Goal: Task Accomplishment & Management: Complete application form

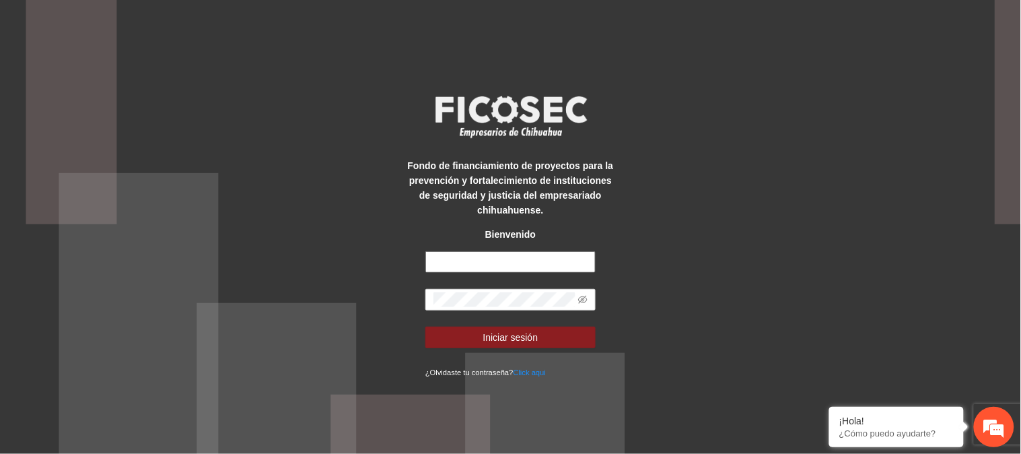
click at [509, 259] on input "text" at bounding box center [510, 262] width 170 height 22
type input "**********"
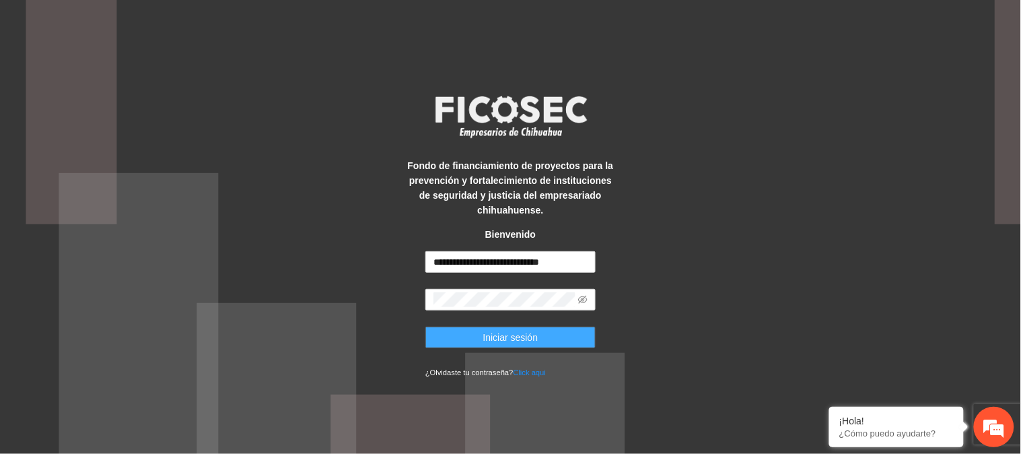
click at [538, 336] on button "Iniciar sesión" at bounding box center [510, 337] width 170 height 22
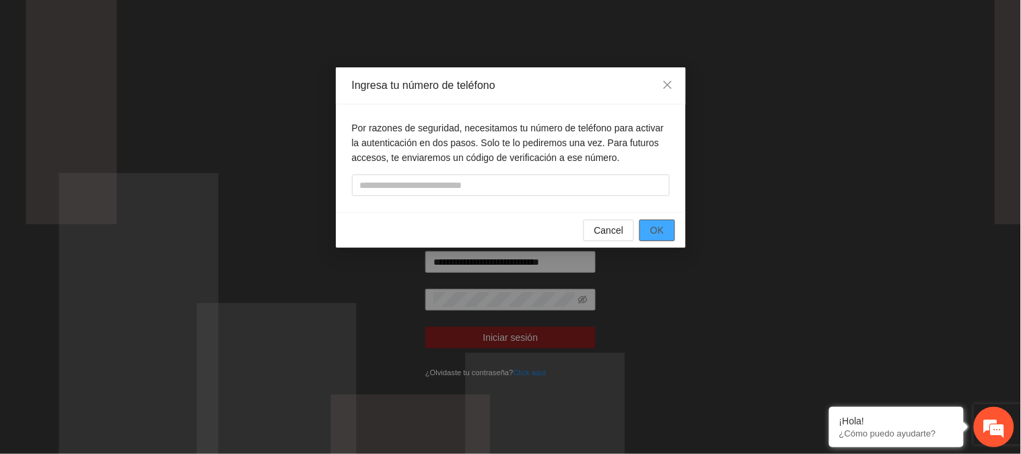
click at [655, 230] on span "OK" at bounding box center [656, 230] width 13 height 15
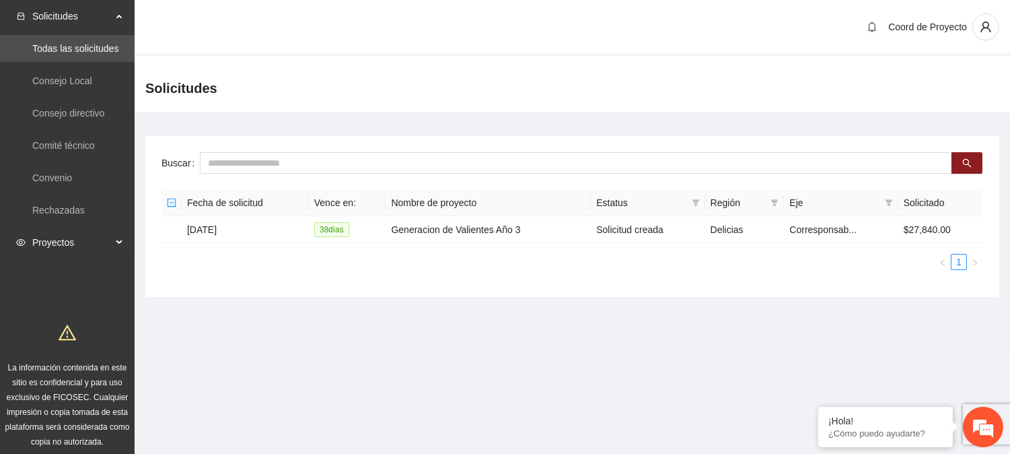
click at [52, 252] on span "Proyectos" at bounding box center [71, 242] width 79 height 27
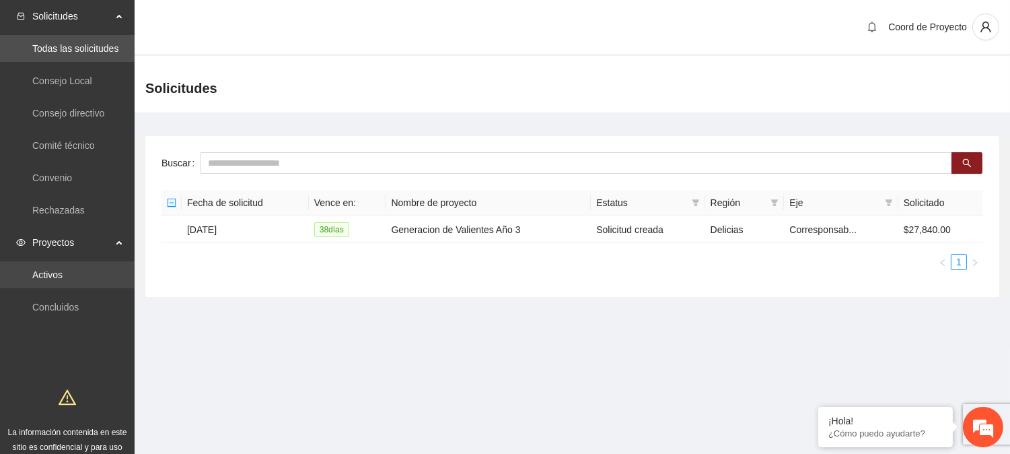
click at [48, 269] on link "Activos" at bounding box center [47, 274] width 30 height 11
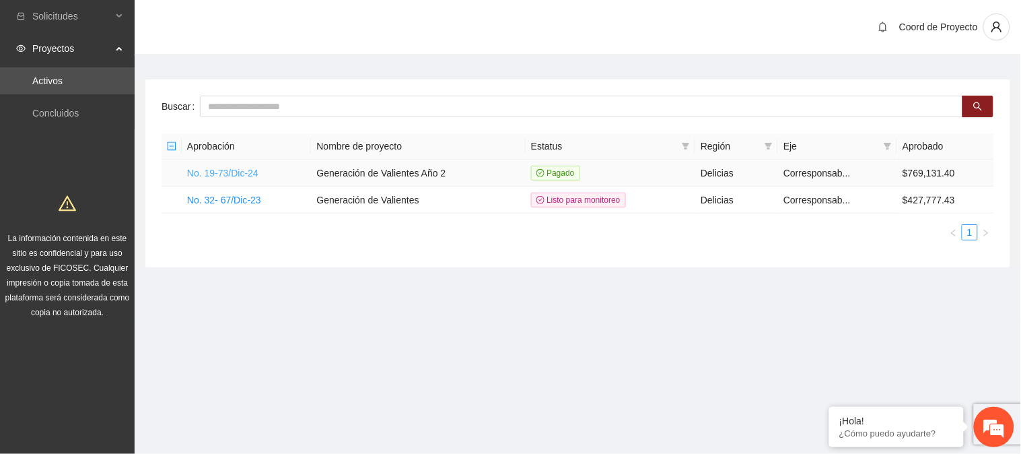
click at [258, 170] on link "No. 19-73/Dic-24" at bounding box center [222, 173] width 71 height 11
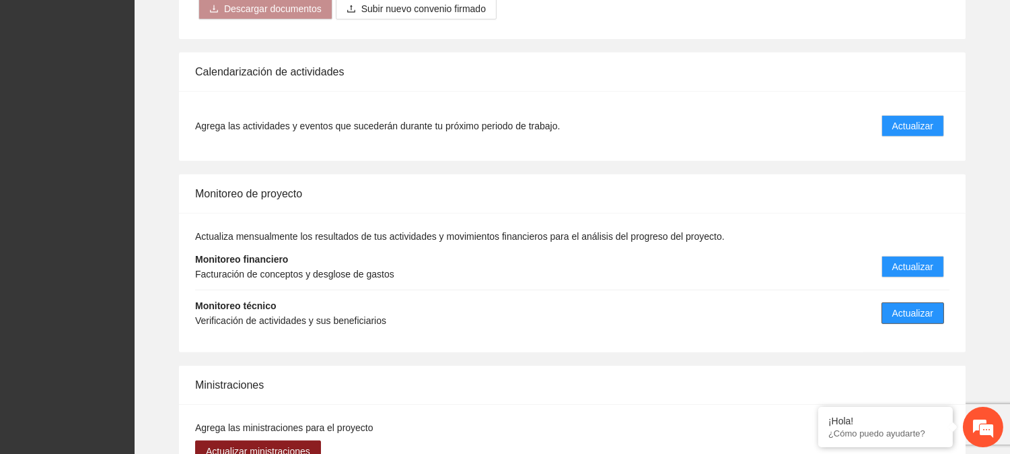
scroll to position [1094, 0]
click at [904, 310] on span "Actualizar" at bounding box center [912, 313] width 41 height 15
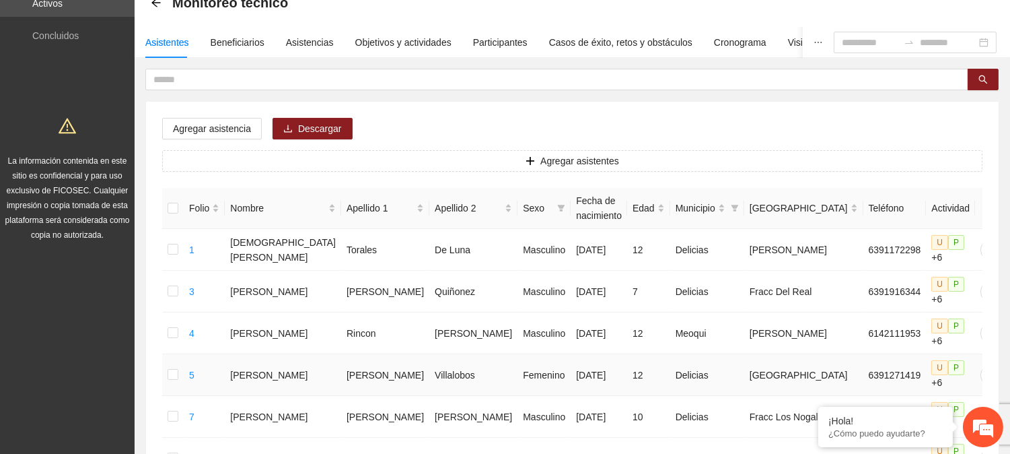
scroll to position [75, 0]
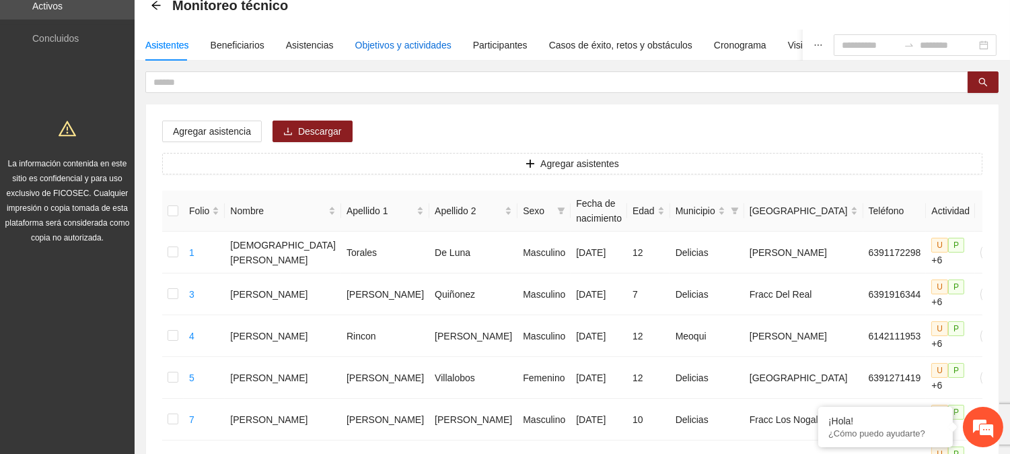
click at [380, 44] on div "Objetivos y actividades" at bounding box center [403, 45] width 96 height 15
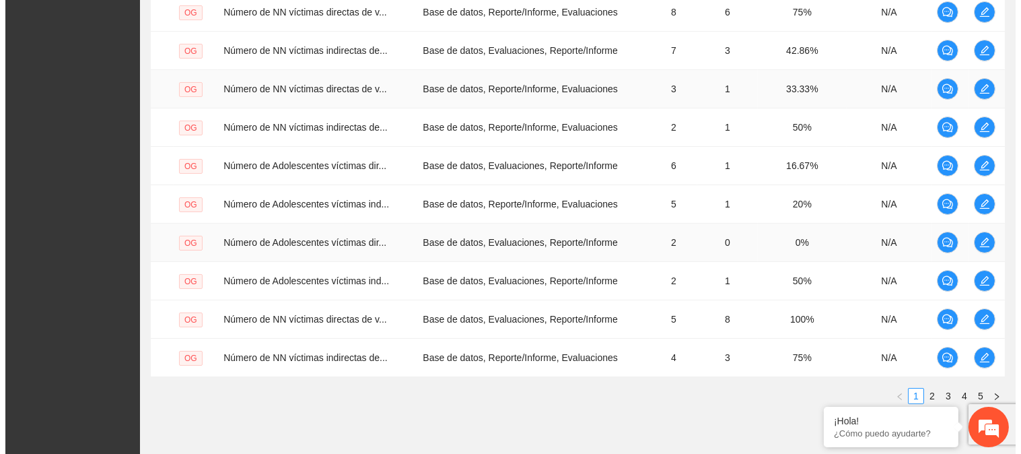
scroll to position [224, 0]
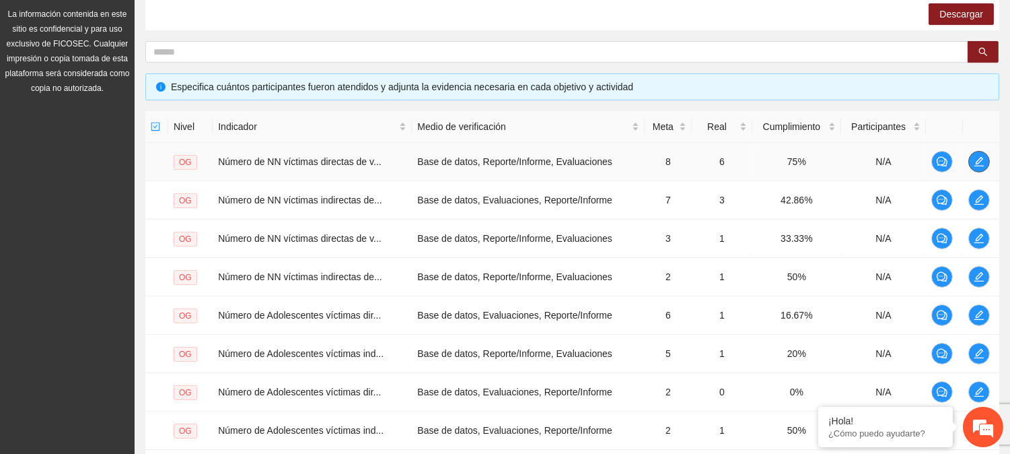
click at [980, 160] on icon "edit" at bounding box center [978, 161] width 9 height 9
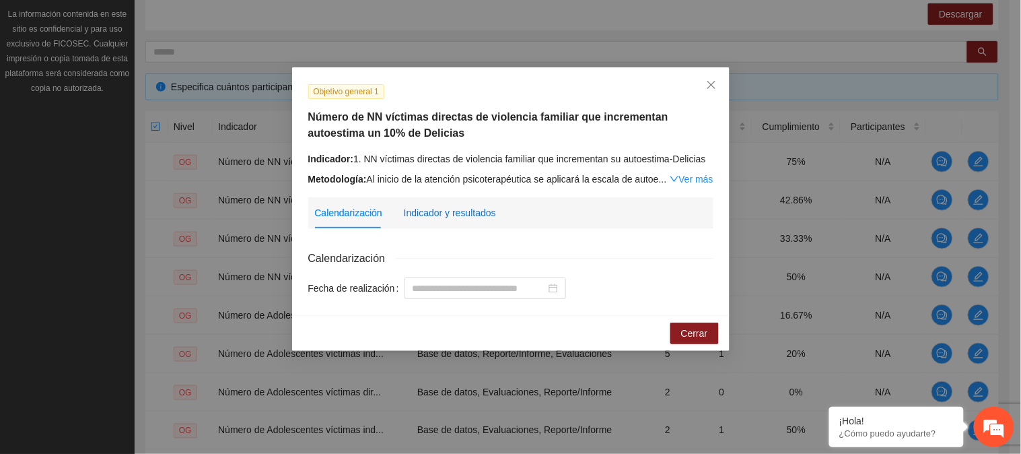
click at [455, 206] on div "Indicador y resultados" at bounding box center [450, 212] width 92 height 15
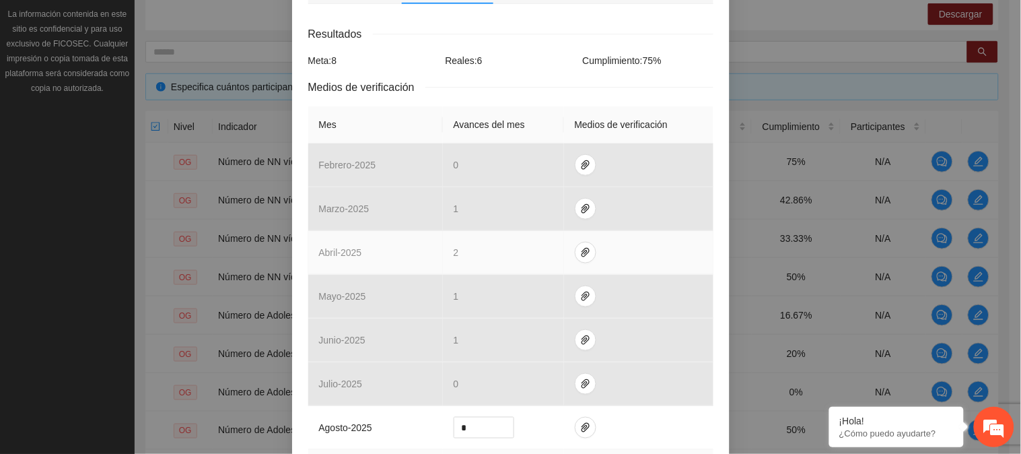
scroll to position [374, 0]
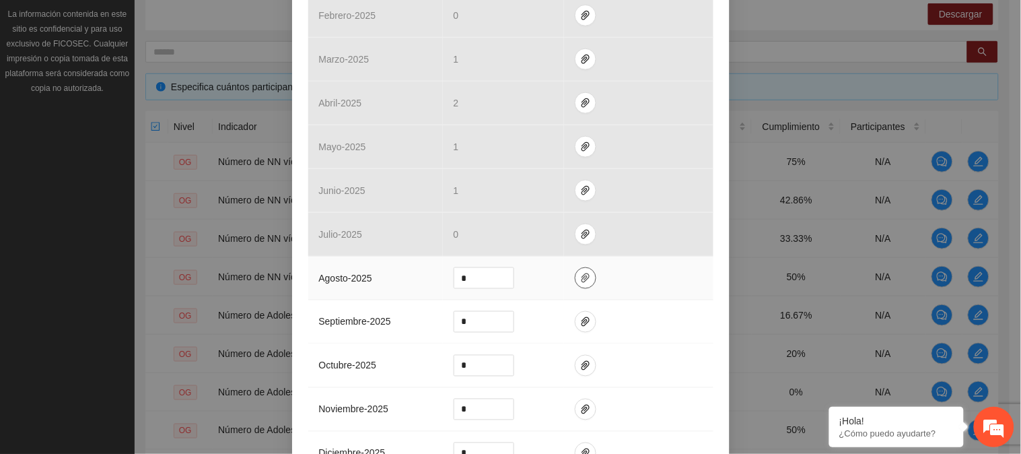
click at [583, 278] on span "paper-clip" at bounding box center [585, 278] width 20 height 11
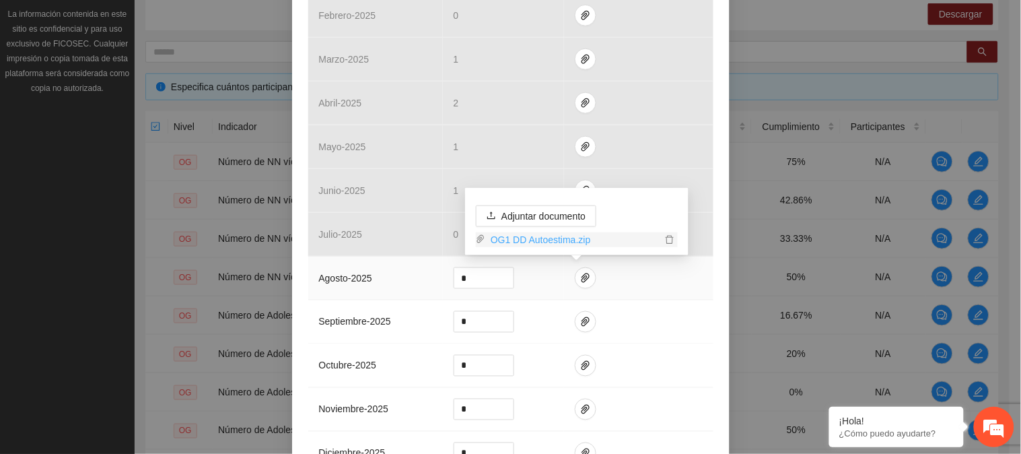
click at [562, 238] on link "OG1 DD Autoestima.zip" at bounding box center [573, 239] width 176 height 15
click at [709, 316] on div "Objetivo general 1 Número de NN víctimas directas de violencia familiar que inc…" at bounding box center [510, 146] width 437 height 904
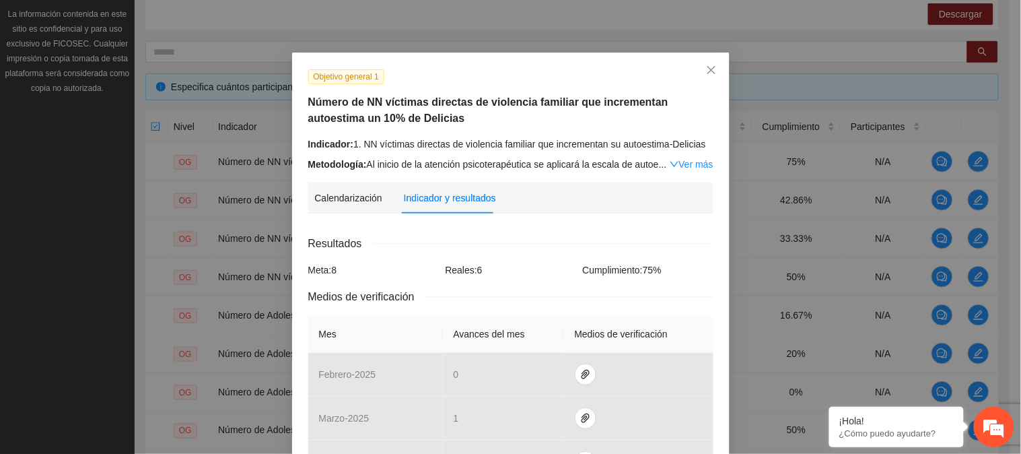
scroll to position [0, 0]
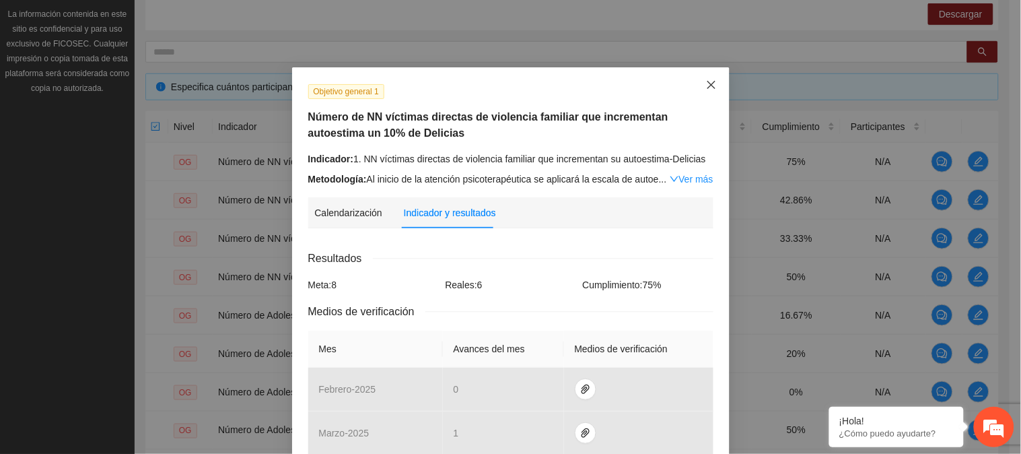
click at [711, 83] on span "Close" at bounding box center [711, 85] width 36 height 36
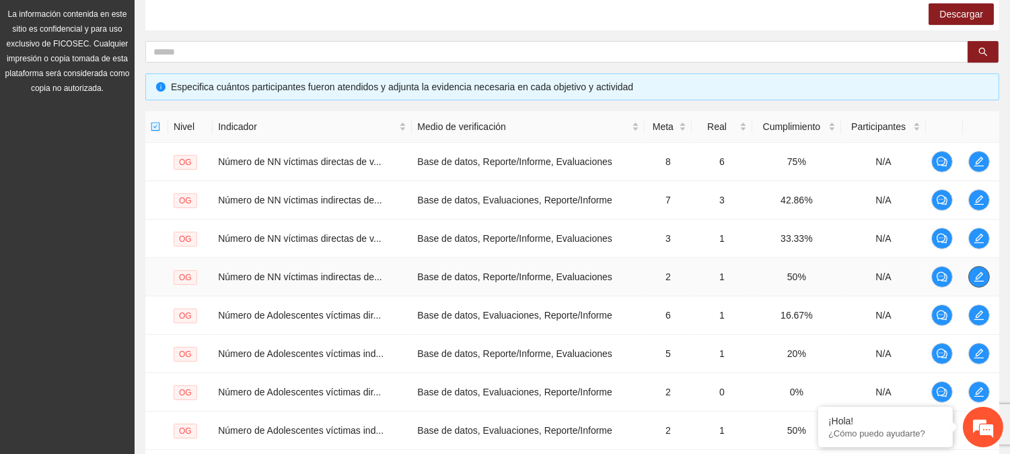
click at [974, 275] on icon "edit" at bounding box center [979, 276] width 11 height 11
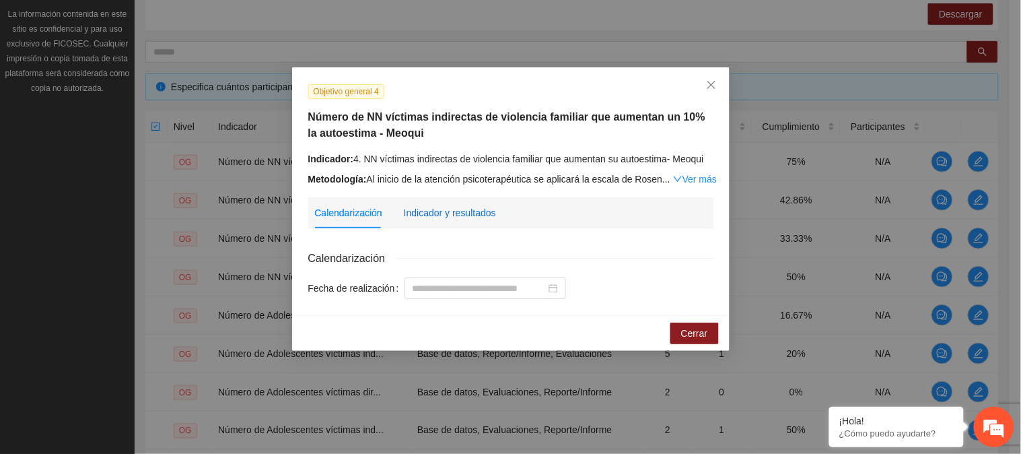
click at [487, 214] on div "Indicador y resultados" at bounding box center [450, 212] width 92 height 15
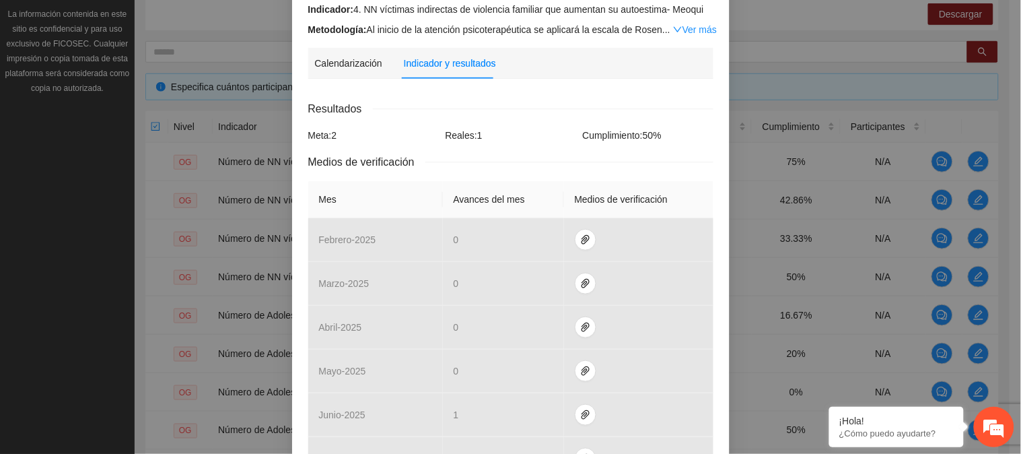
scroll to position [299, 0]
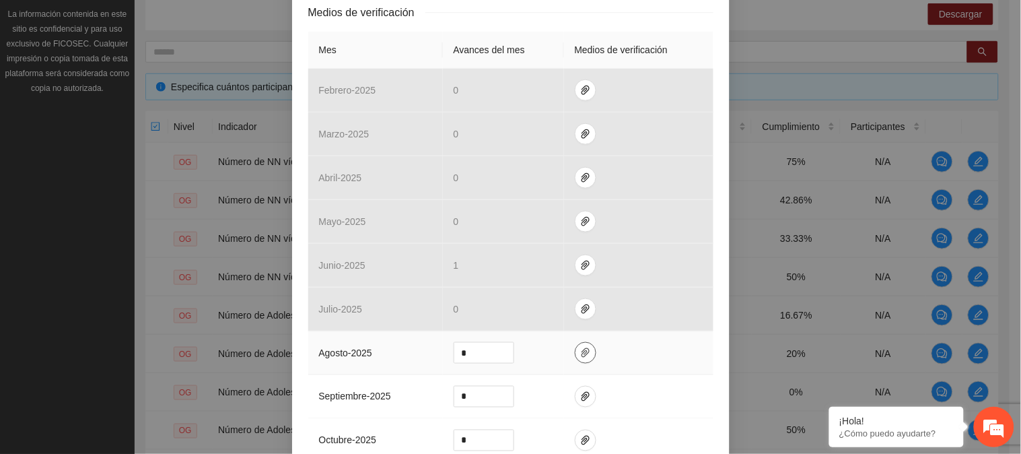
click at [580, 353] on icon "paper-clip" at bounding box center [585, 352] width 11 height 11
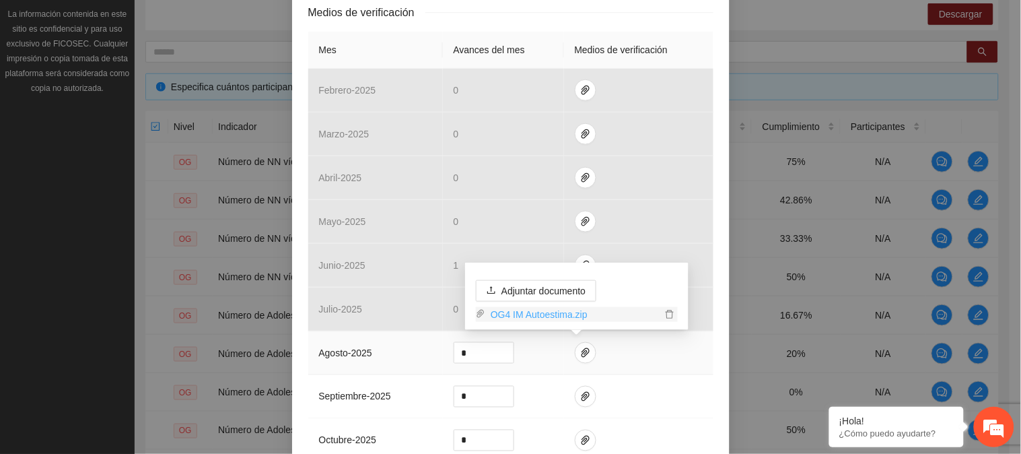
click at [561, 315] on link "OG4 IM Autoestima.zip" at bounding box center [573, 314] width 176 height 15
click at [712, 355] on div "Objetivo general 4 Número de NN víctimas indirectas de violencia familiar que a…" at bounding box center [510, 220] width 437 height 904
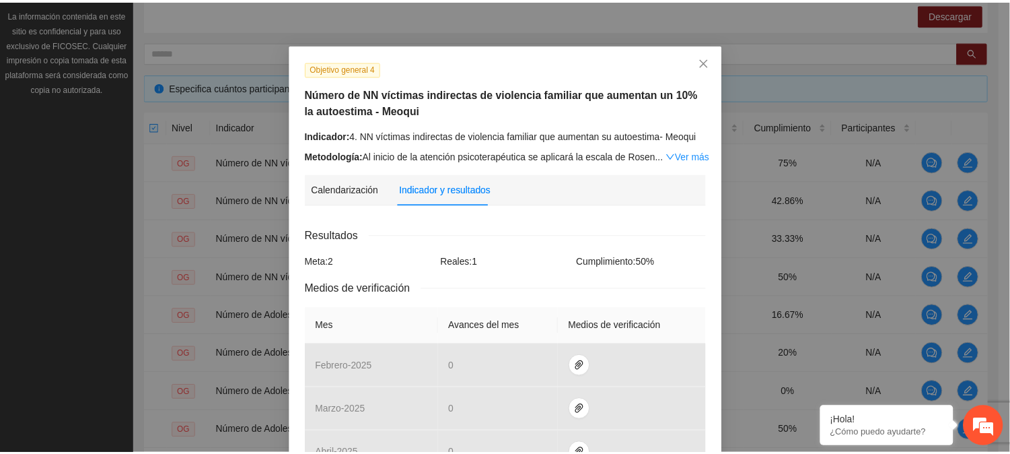
scroll to position [0, 0]
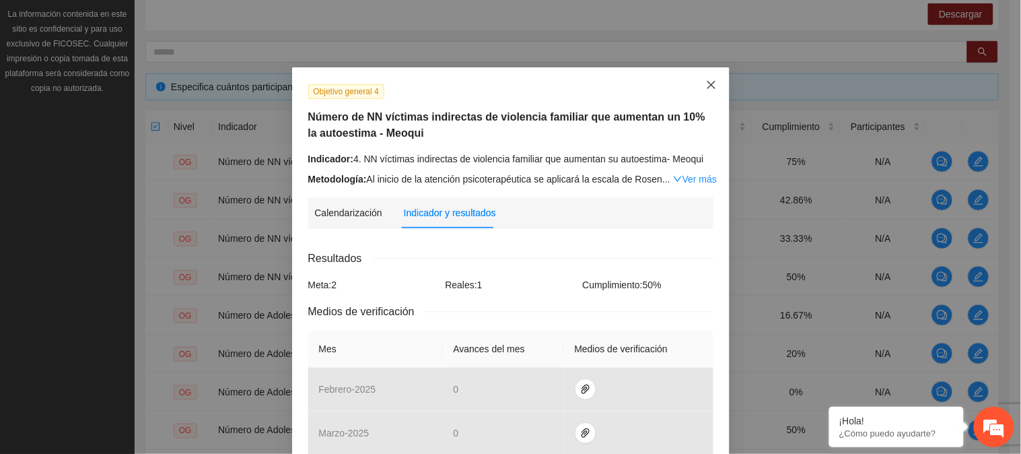
click at [709, 78] on span "Close" at bounding box center [711, 85] width 36 height 36
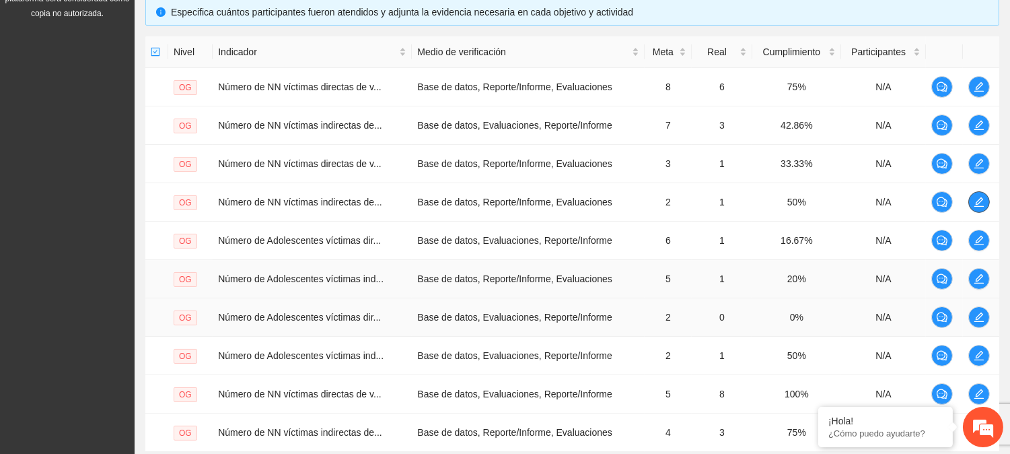
scroll to position [426, 0]
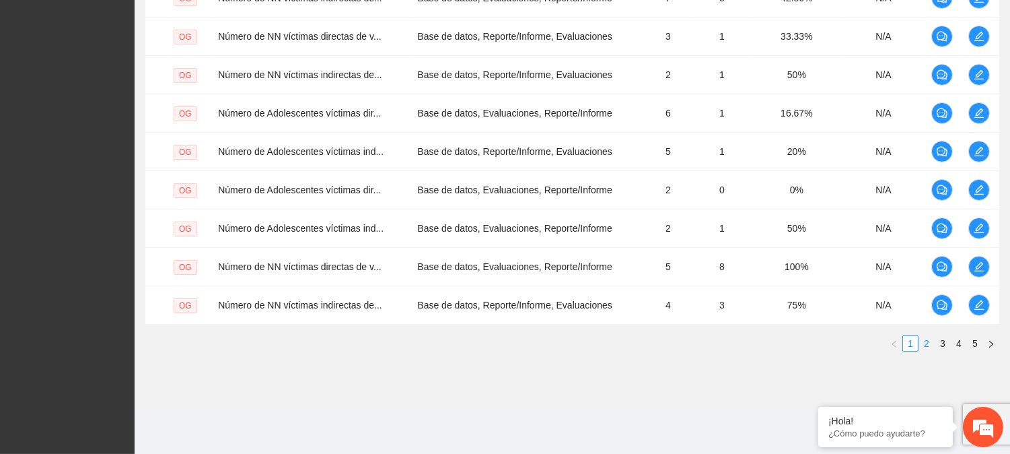
click at [926, 343] on link "2" at bounding box center [926, 343] width 15 height 15
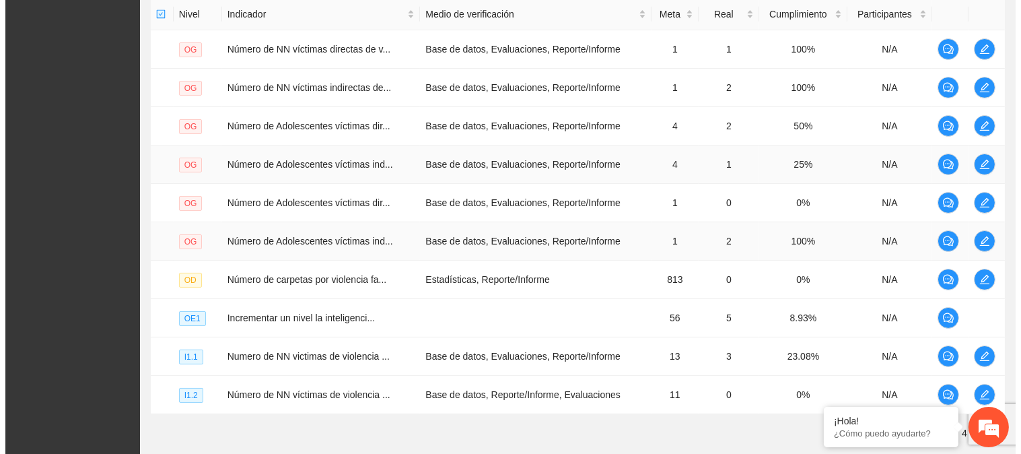
scroll to position [202, 0]
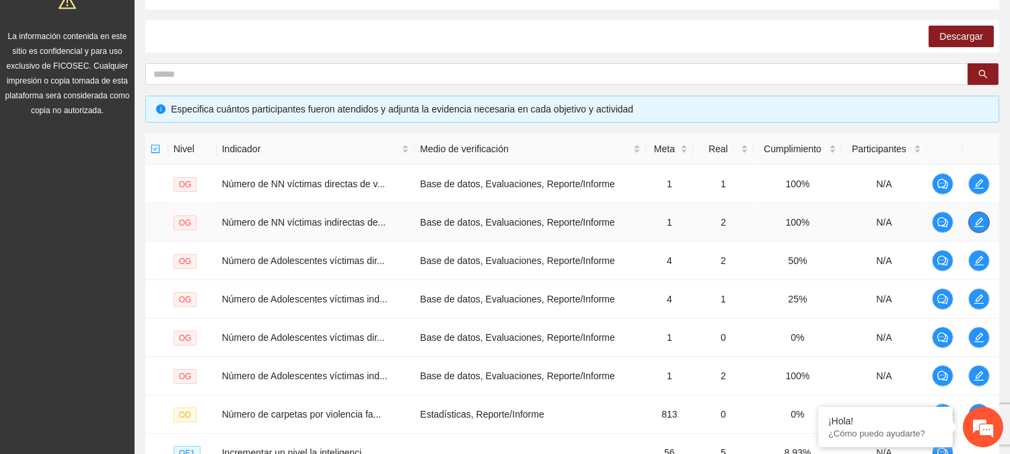
click at [980, 227] on button "button" at bounding box center [979, 222] width 22 height 22
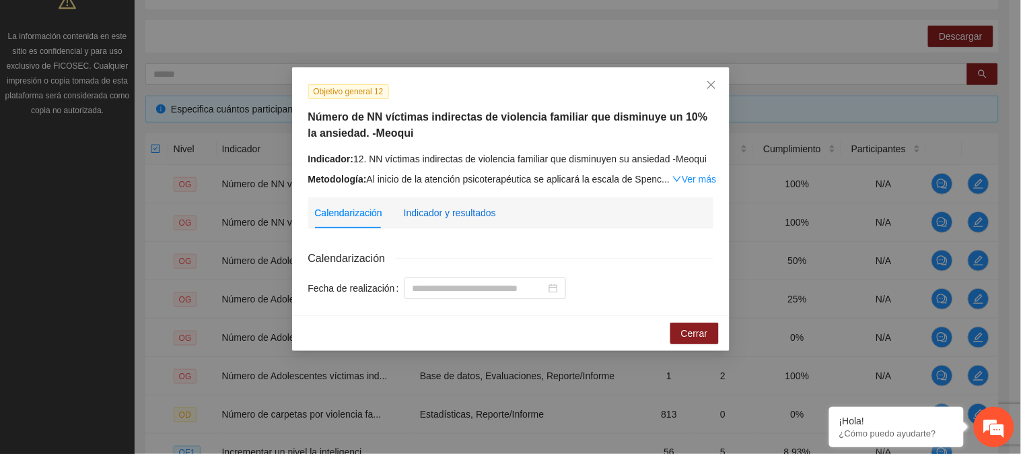
click at [434, 215] on div "Indicador y resultados" at bounding box center [450, 212] width 92 height 15
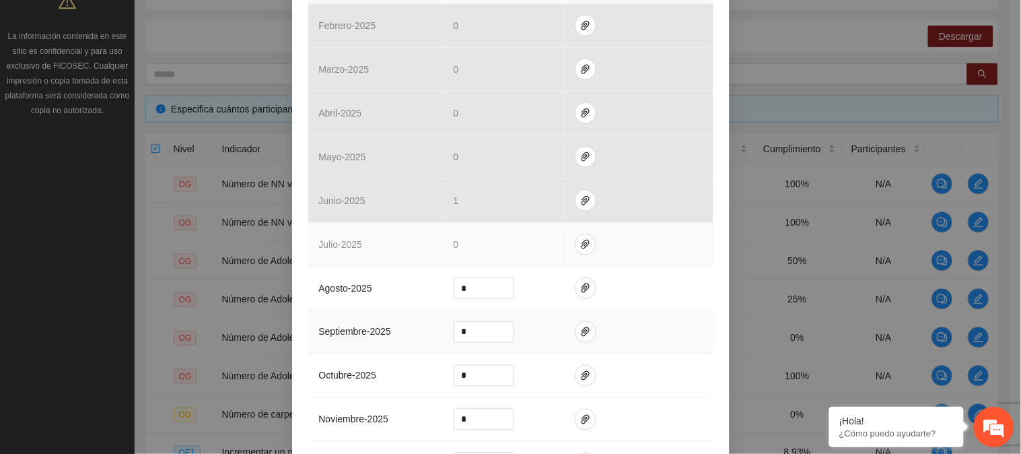
scroll to position [374, 0]
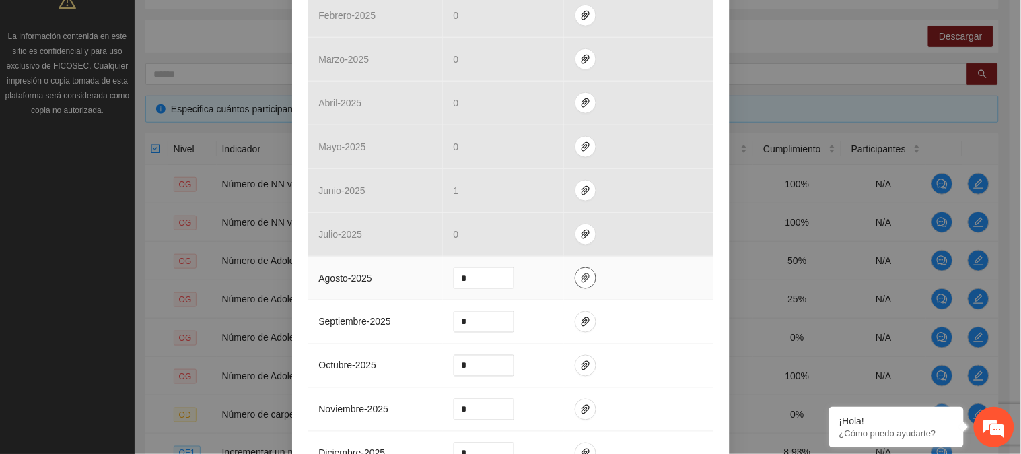
click at [580, 283] on icon "paper-clip" at bounding box center [585, 278] width 11 height 11
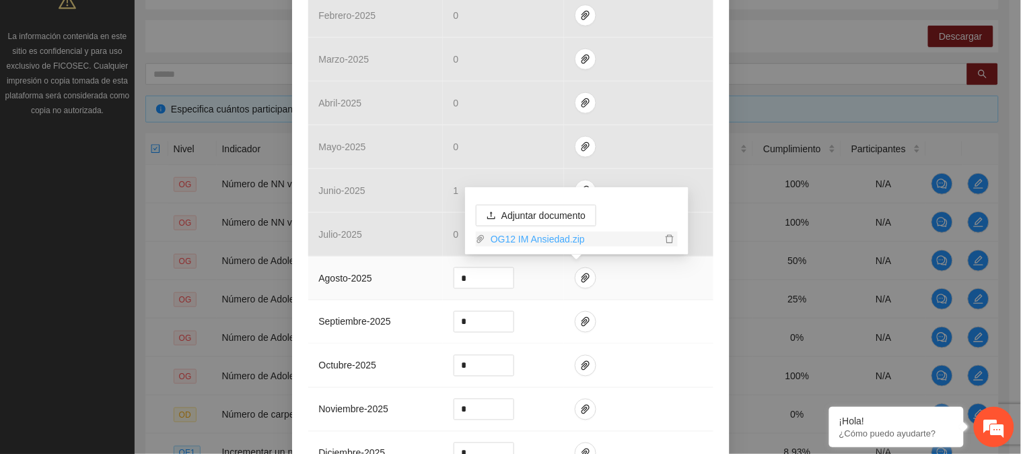
click at [540, 232] on link "OG12 IM Ansiedad.zip" at bounding box center [573, 239] width 176 height 15
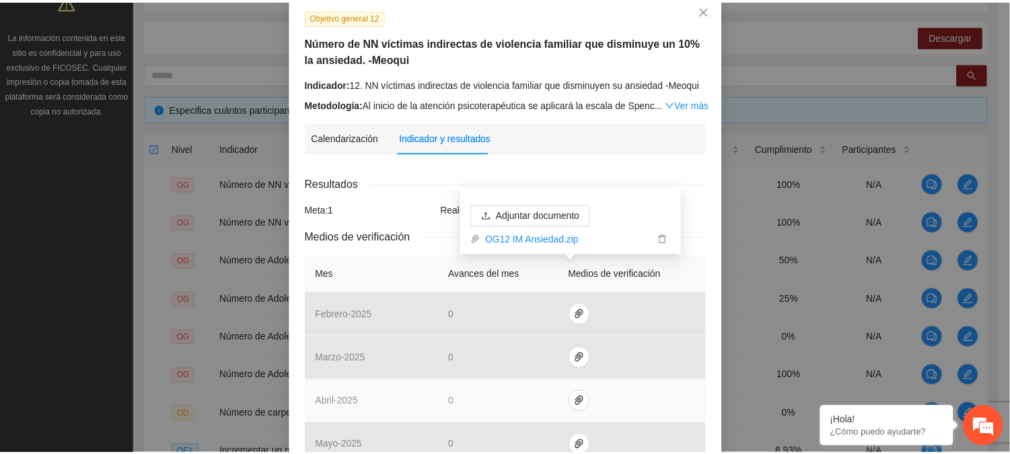
scroll to position [0, 0]
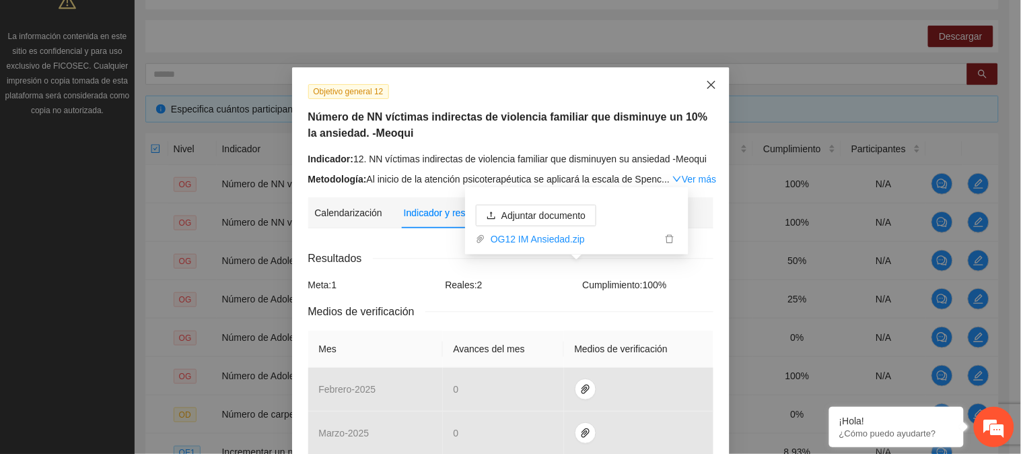
click at [707, 82] on icon "close" at bounding box center [711, 84] width 11 height 11
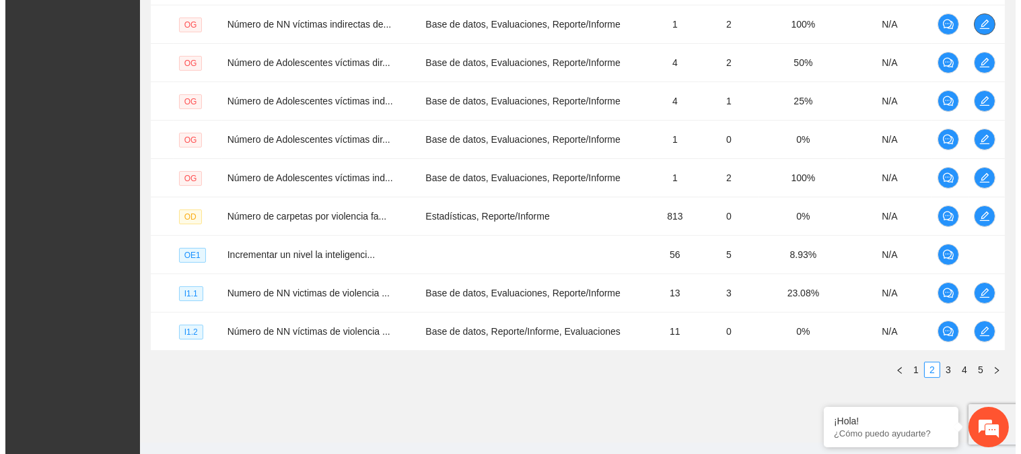
scroll to position [426, 0]
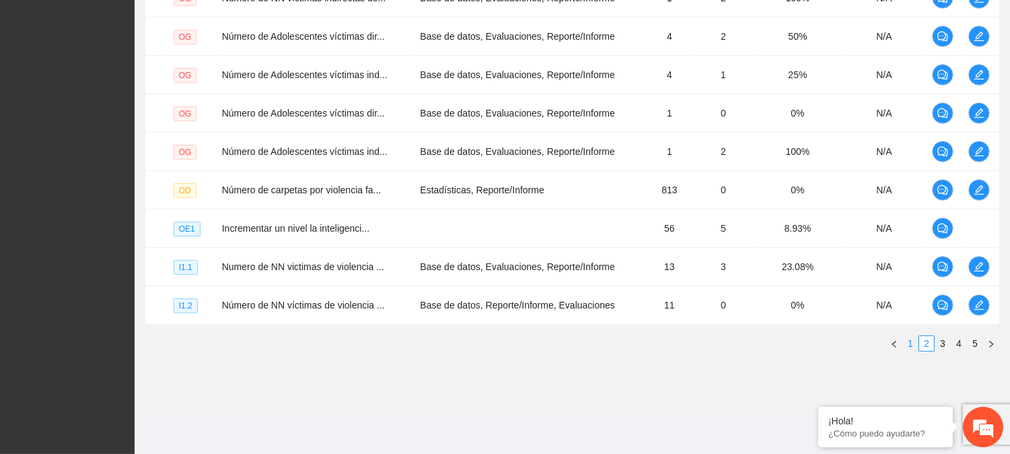
click at [907, 345] on link "1" at bounding box center [910, 343] width 15 height 15
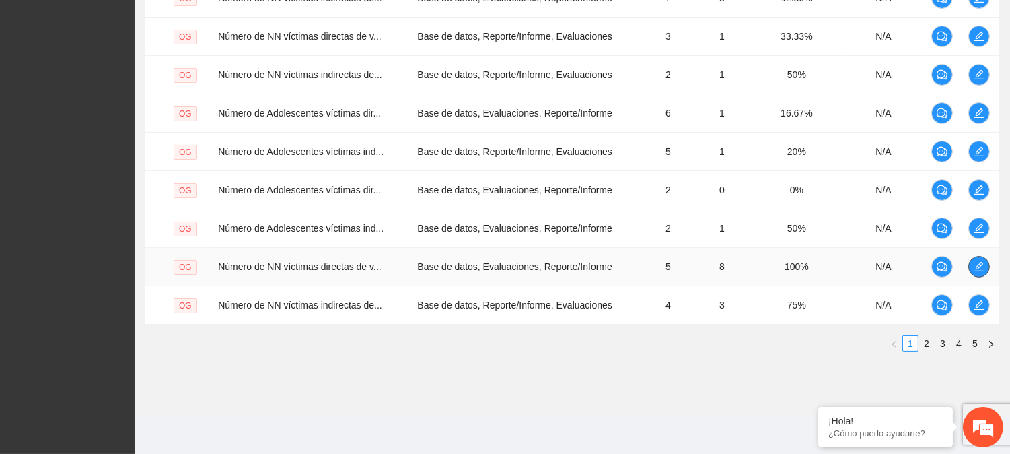
click at [981, 258] on button "button" at bounding box center [979, 267] width 22 height 22
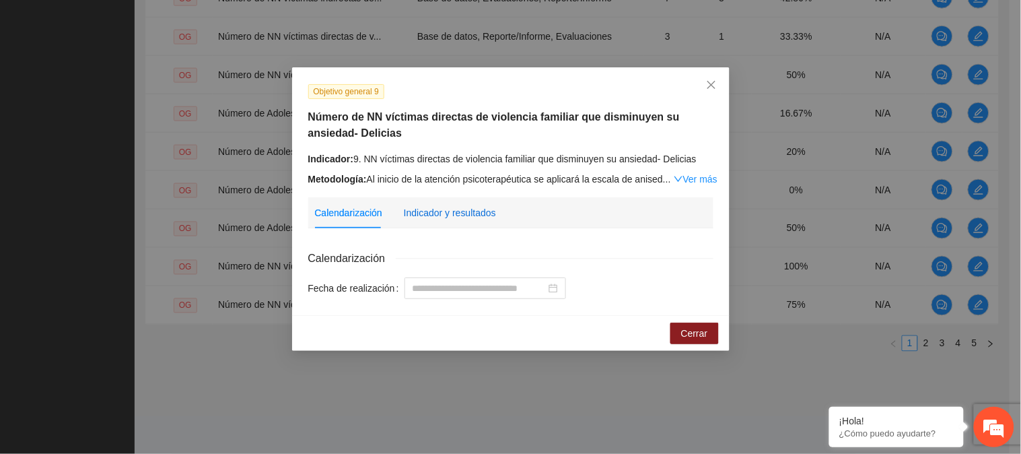
click at [446, 209] on div "Indicador y resultados" at bounding box center [450, 212] width 92 height 15
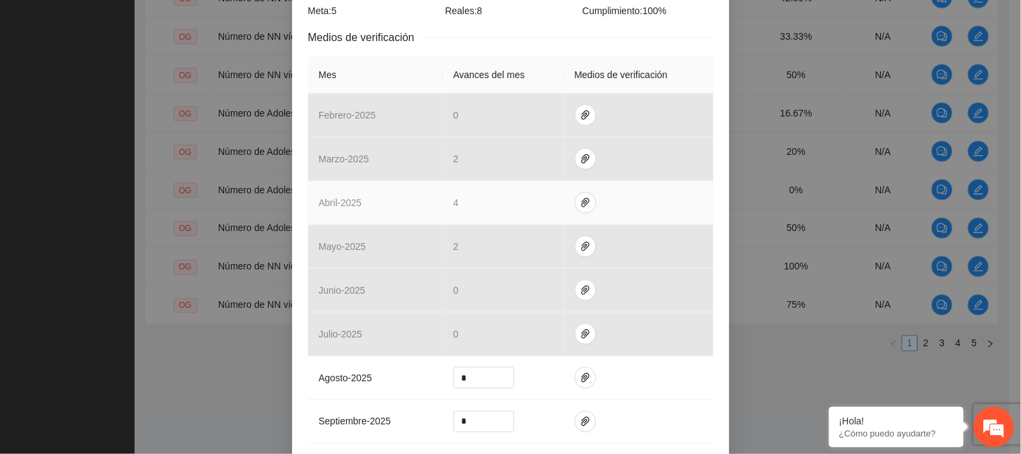
scroll to position [299, 0]
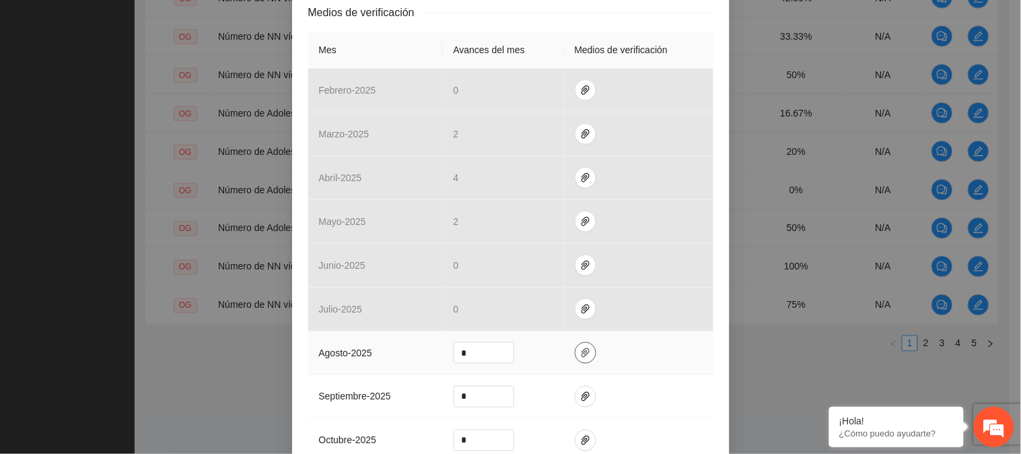
click at [580, 350] on icon "paper-clip" at bounding box center [585, 352] width 11 height 11
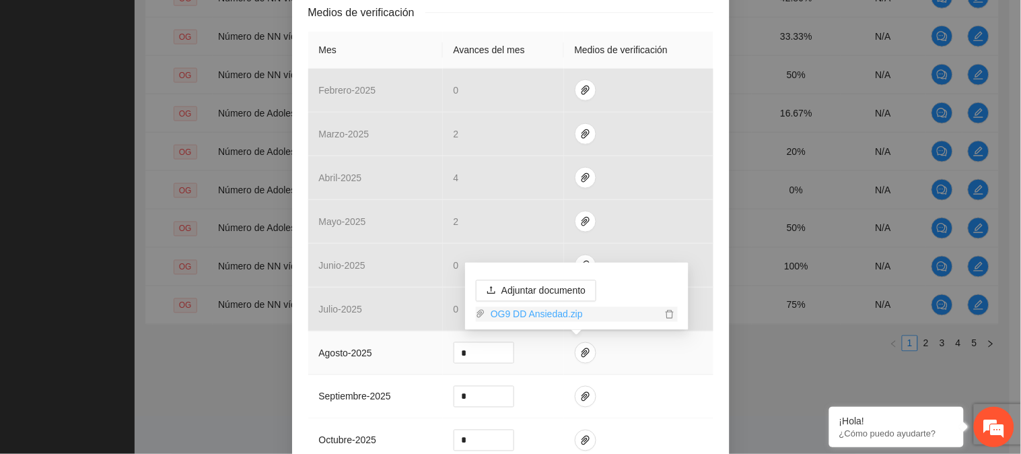
click at [547, 311] on link "OG9 DD Ansiedad.zip" at bounding box center [573, 314] width 176 height 15
click at [716, 65] on div "Objetivo general 9 Número de NN víctimas directas de violencia familiar que dis…" at bounding box center [510, 220] width 437 height 904
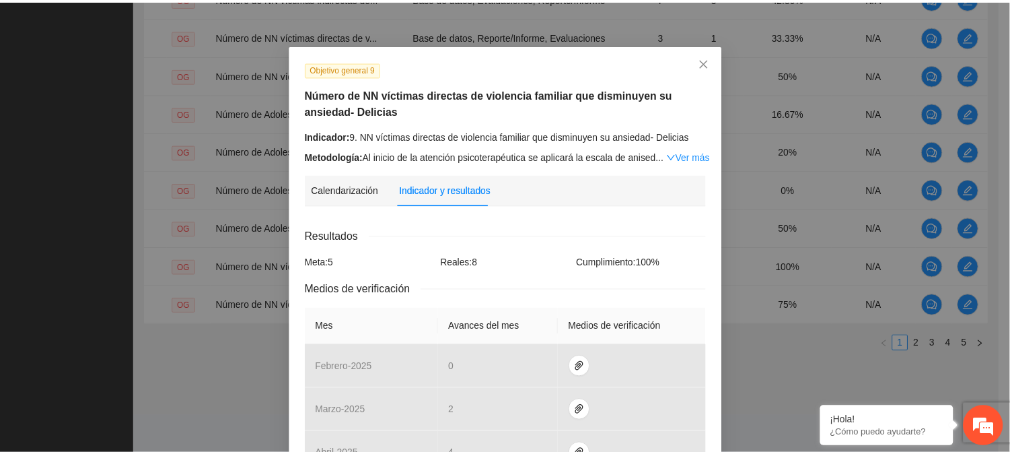
scroll to position [0, 0]
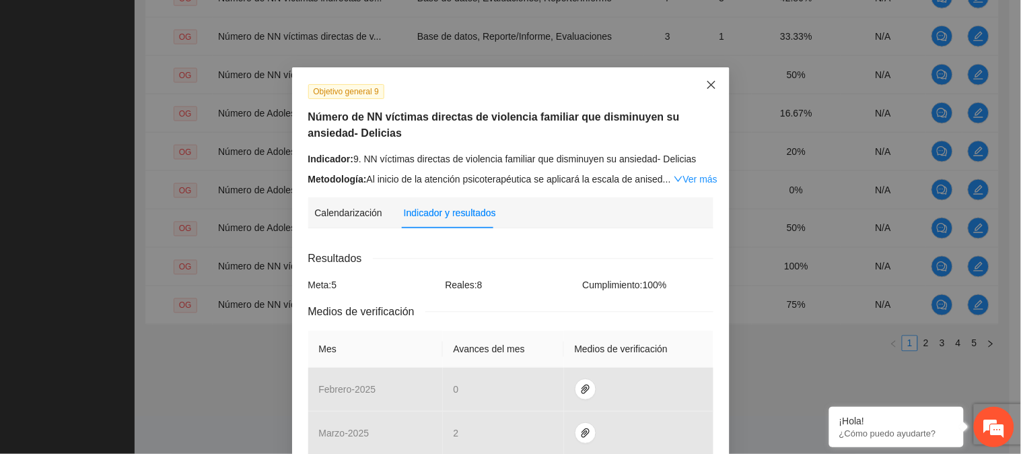
click at [709, 81] on icon "close" at bounding box center [711, 84] width 11 height 11
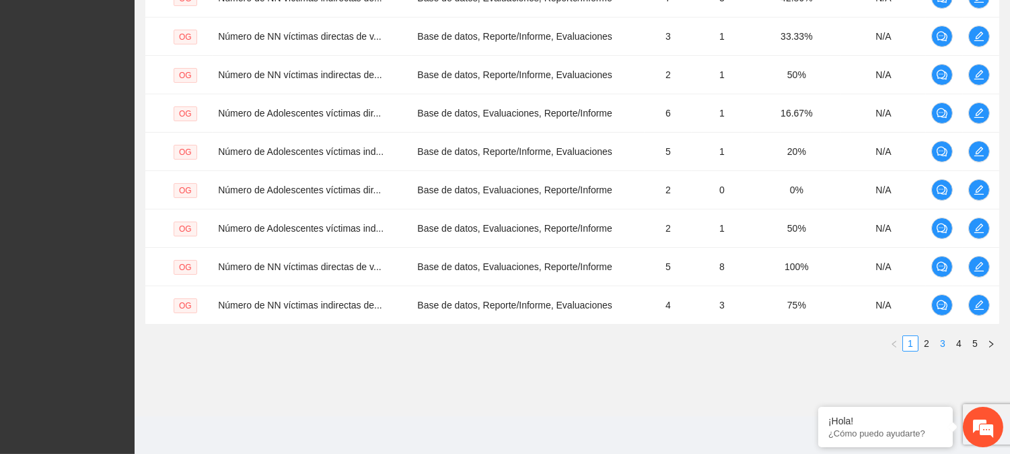
click at [938, 345] on link "3" at bounding box center [942, 343] width 15 height 15
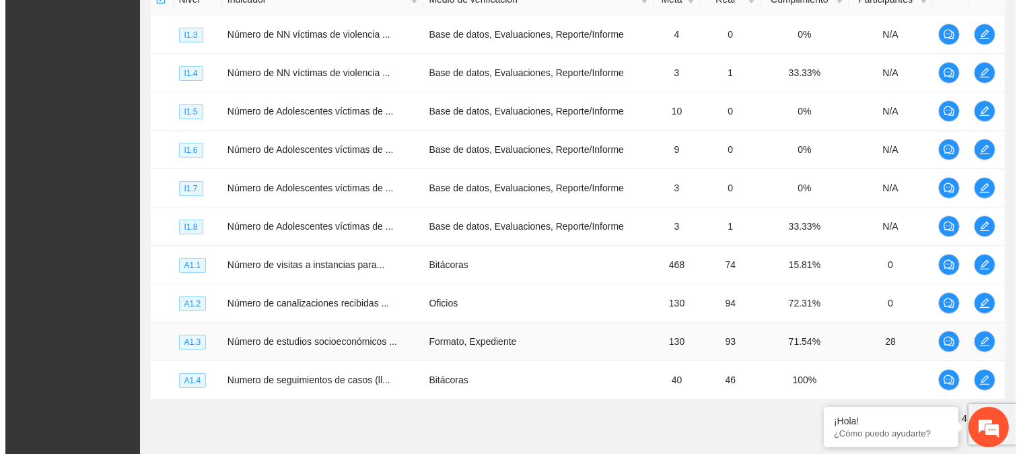
scroll to position [426, 0]
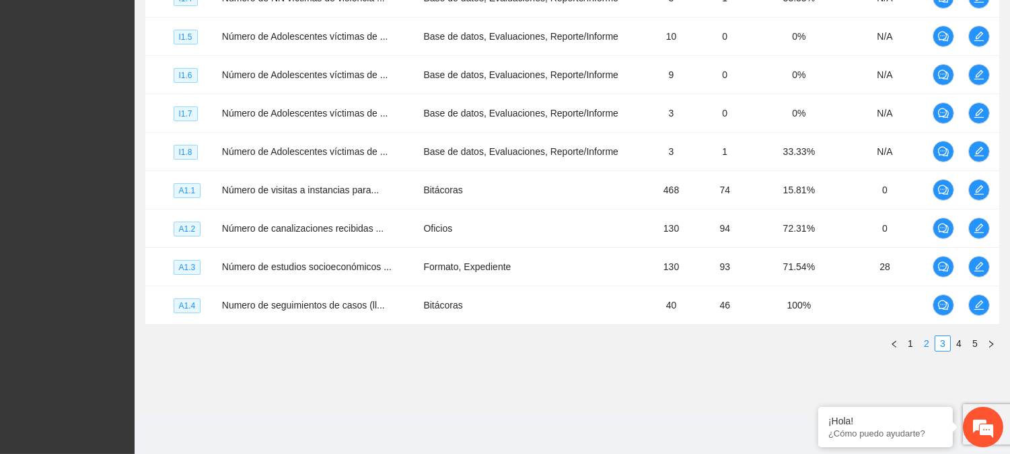
click at [927, 347] on link "2" at bounding box center [926, 343] width 15 height 15
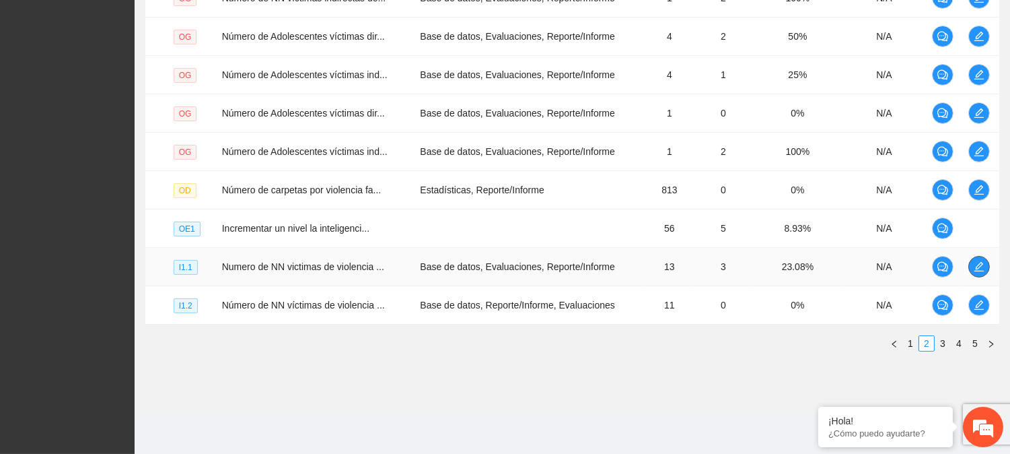
click at [983, 264] on icon "edit" at bounding box center [979, 266] width 11 height 11
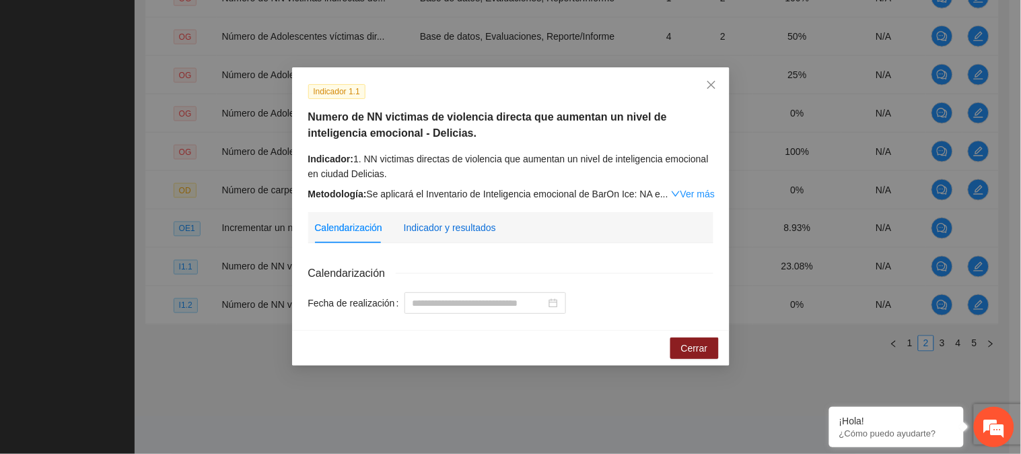
click at [445, 223] on div "Indicador y resultados" at bounding box center [450, 227] width 92 height 15
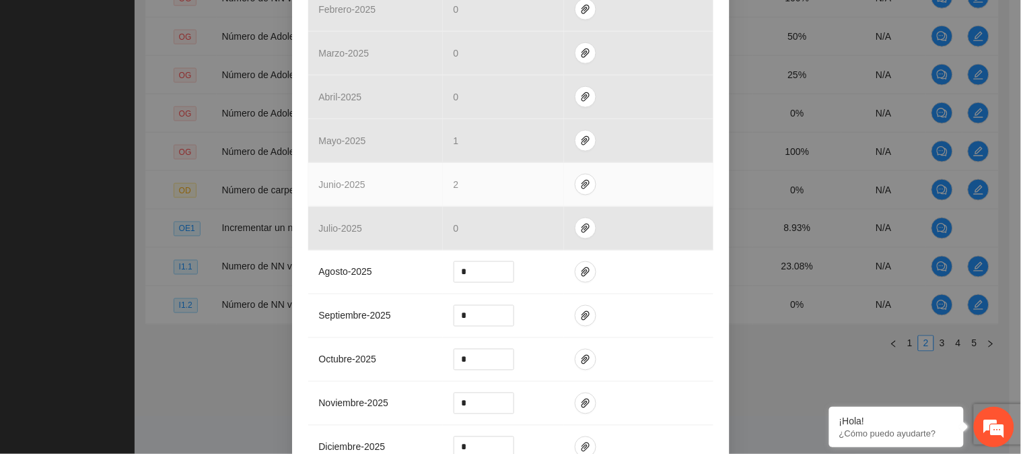
scroll to position [448, 0]
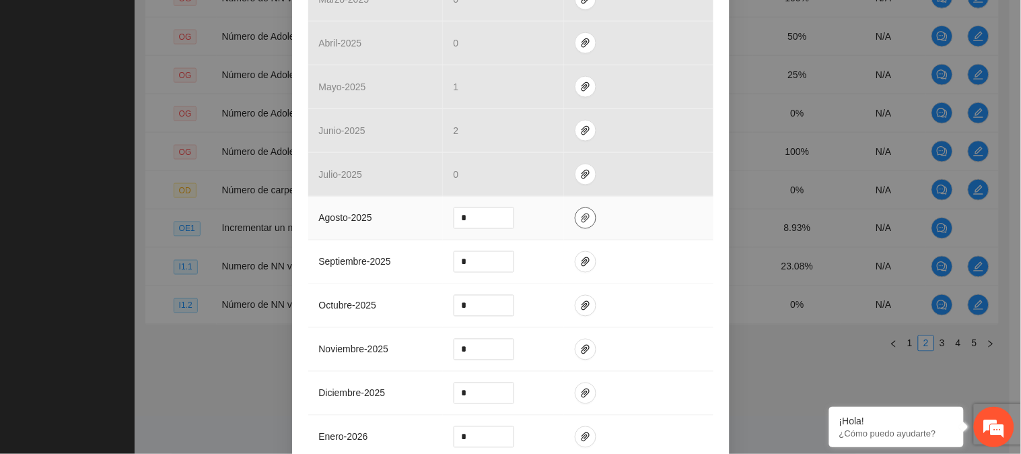
click at [580, 221] on icon "paper-clip" at bounding box center [585, 218] width 11 height 11
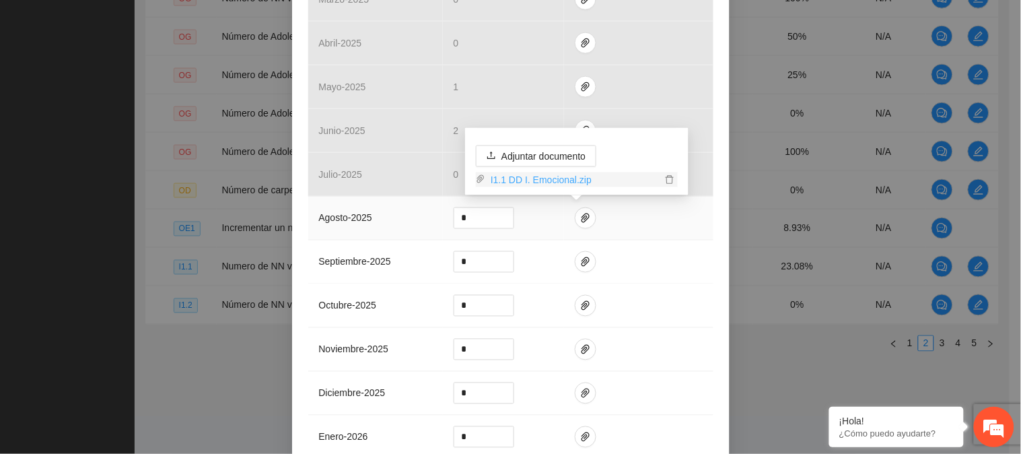
click at [567, 184] on link "I1.1 DD I. Emocional.zip" at bounding box center [573, 179] width 176 height 15
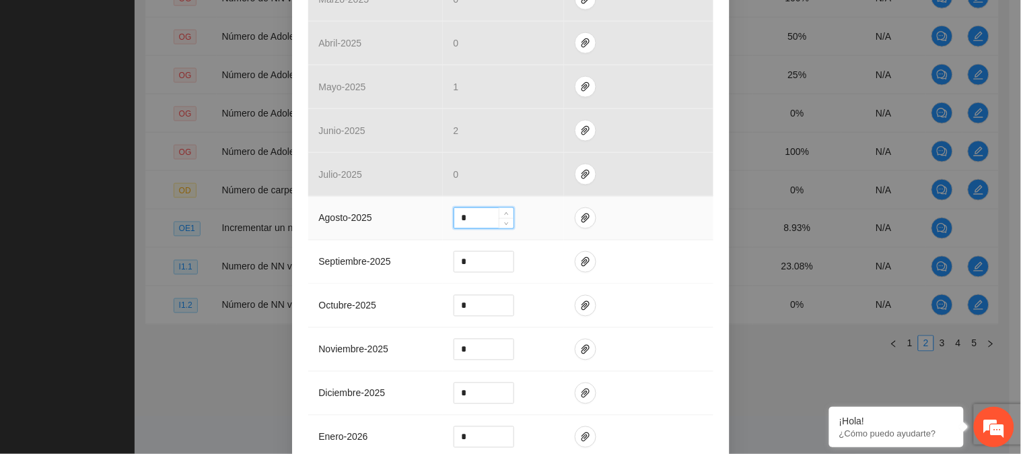
drag, startPoint x: 462, startPoint y: 223, endPoint x: 450, endPoint y: 223, distance: 12.8
click at [454, 223] on input "*" at bounding box center [483, 218] width 59 height 20
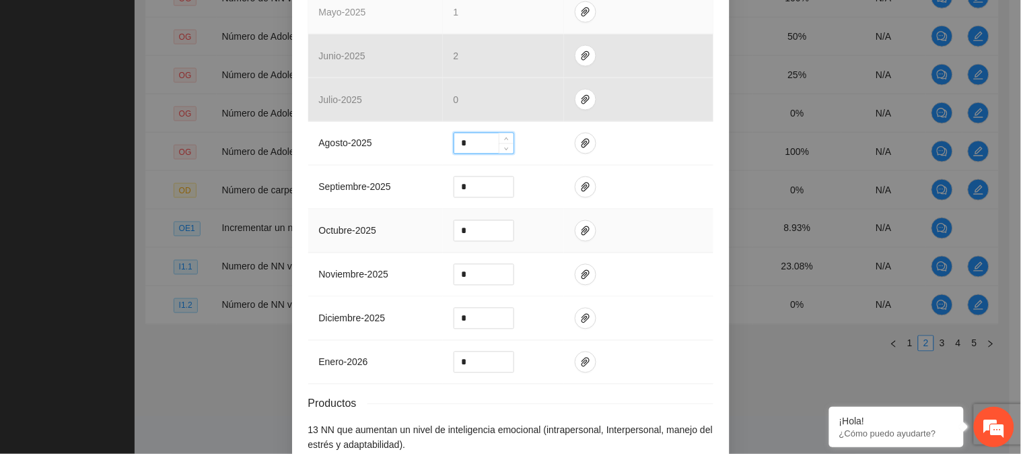
scroll to position [600, 0]
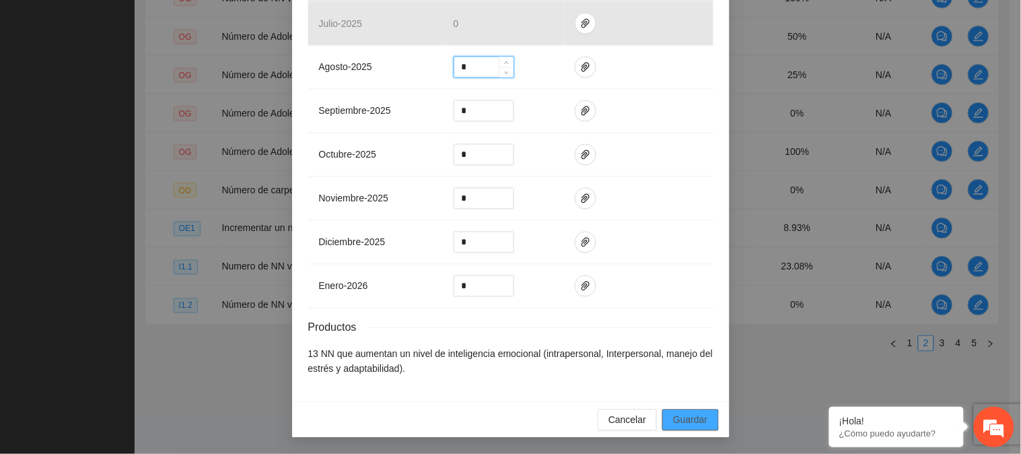
type input "*"
click at [676, 425] on span "Guardar" at bounding box center [690, 420] width 34 height 15
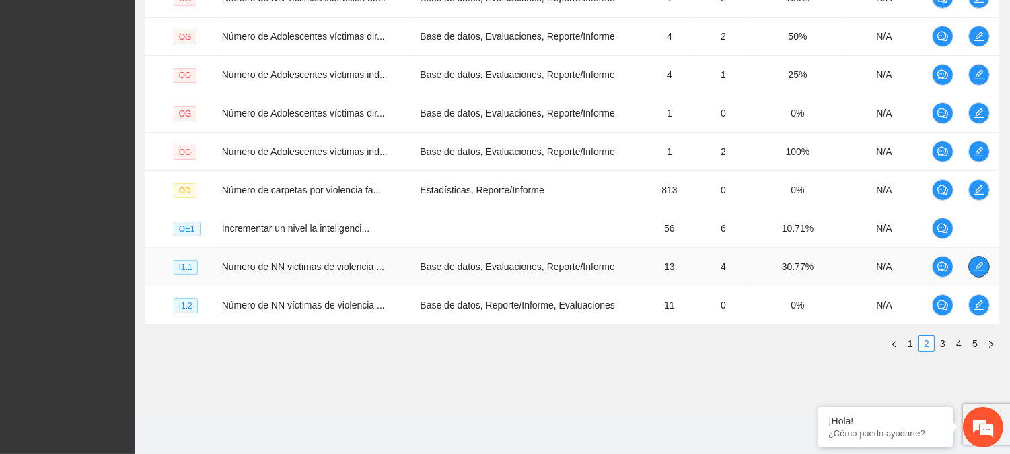
click at [981, 271] on icon "edit" at bounding box center [978, 266] width 9 height 9
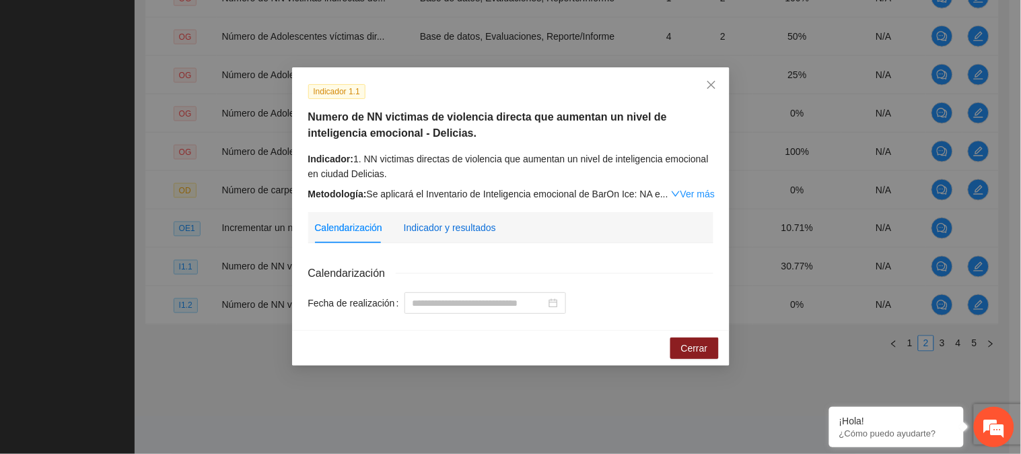
click at [456, 233] on div "Indicador y resultados" at bounding box center [450, 227] width 92 height 15
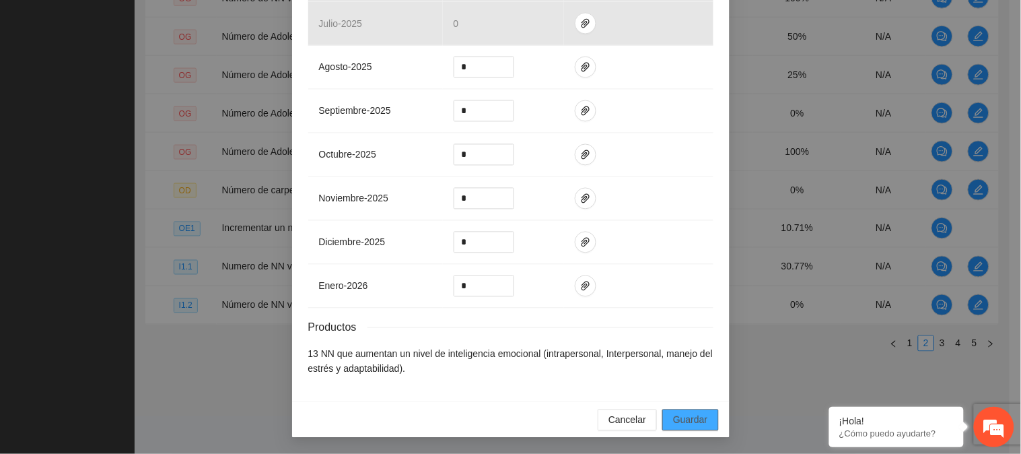
click at [692, 415] on span "Guardar" at bounding box center [690, 420] width 34 height 15
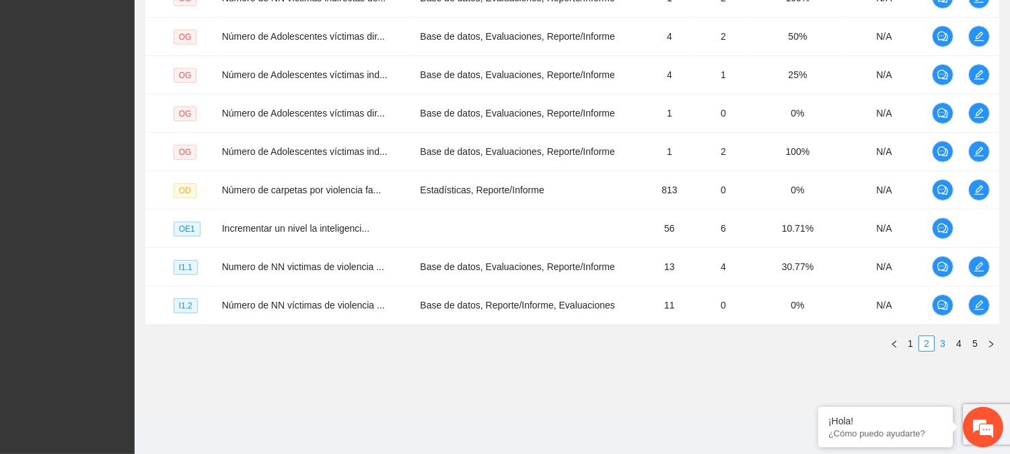
click at [942, 345] on link "3" at bounding box center [942, 343] width 15 height 15
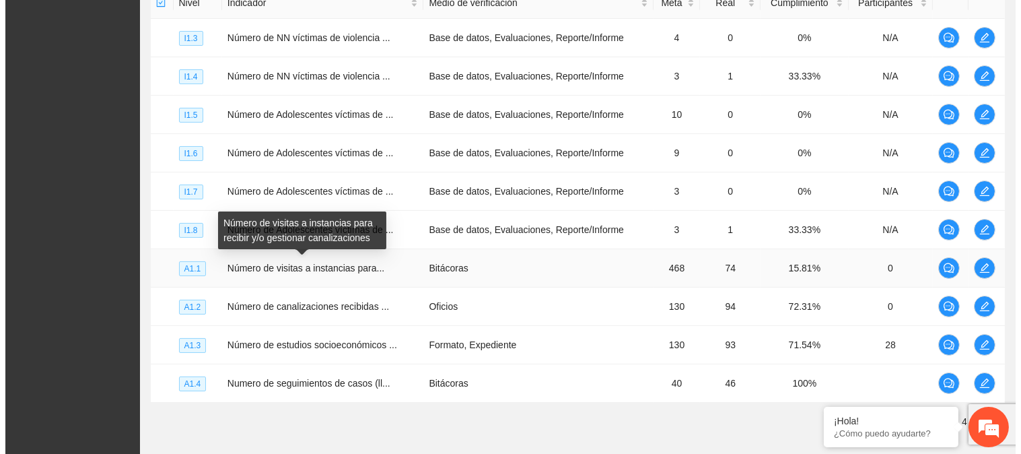
scroll to position [351, 0]
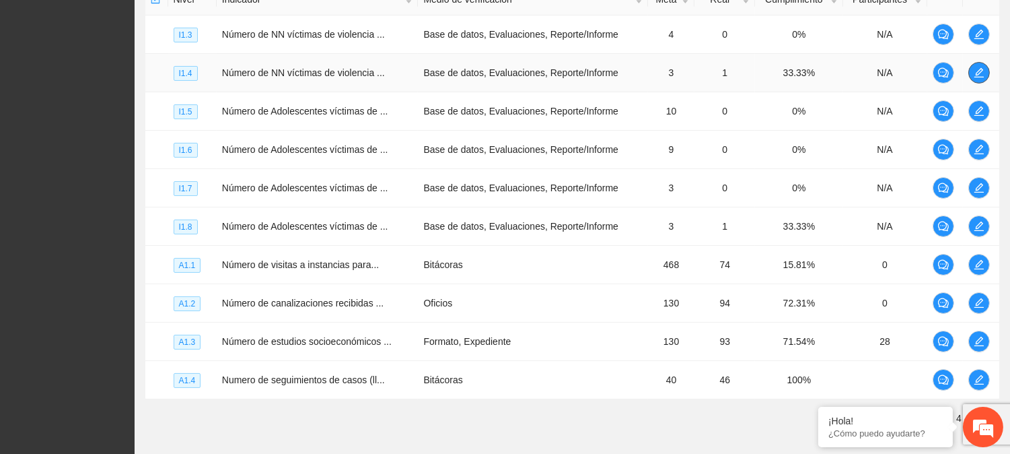
click at [976, 73] on icon "edit" at bounding box center [979, 72] width 11 height 11
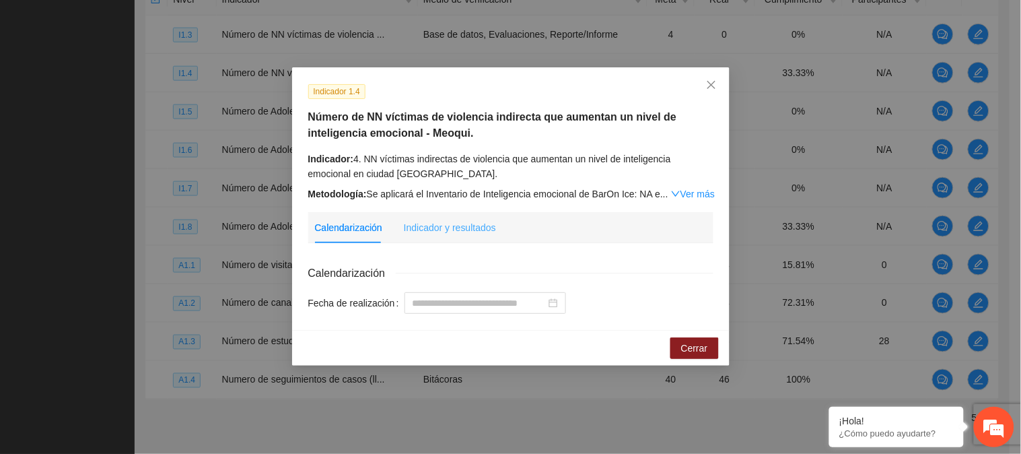
click at [439, 236] on div "Indicador y resultados" at bounding box center [450, 227] width 92 height 31
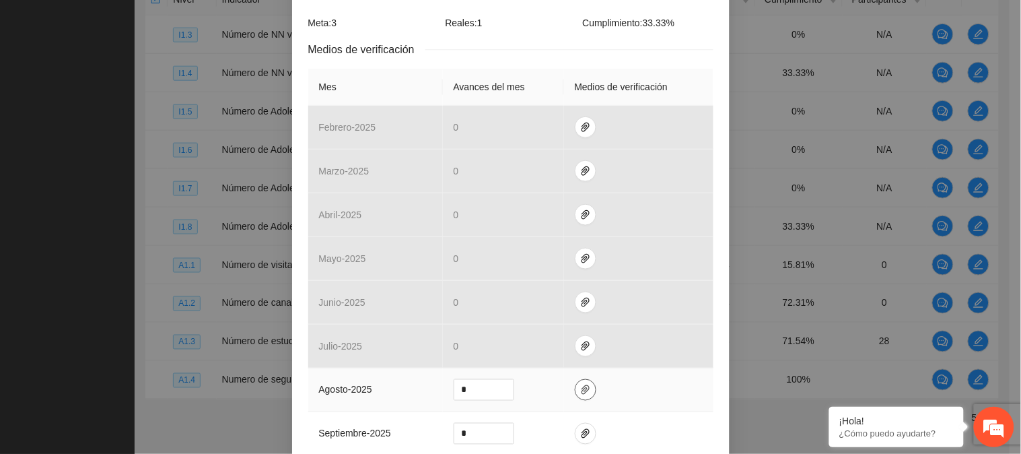
scroll to position [374, 0]
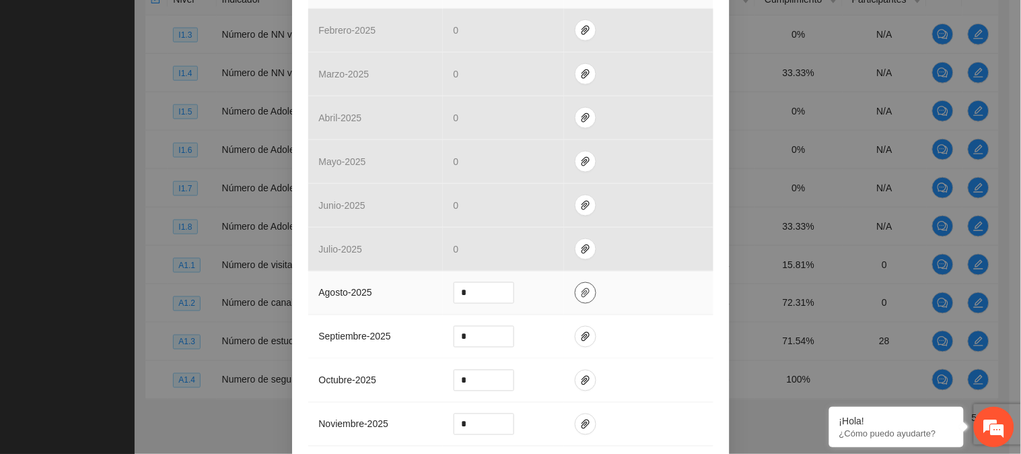
click at [577, 299] on button "button" at bounding box center [586, 293] width 22 height 22
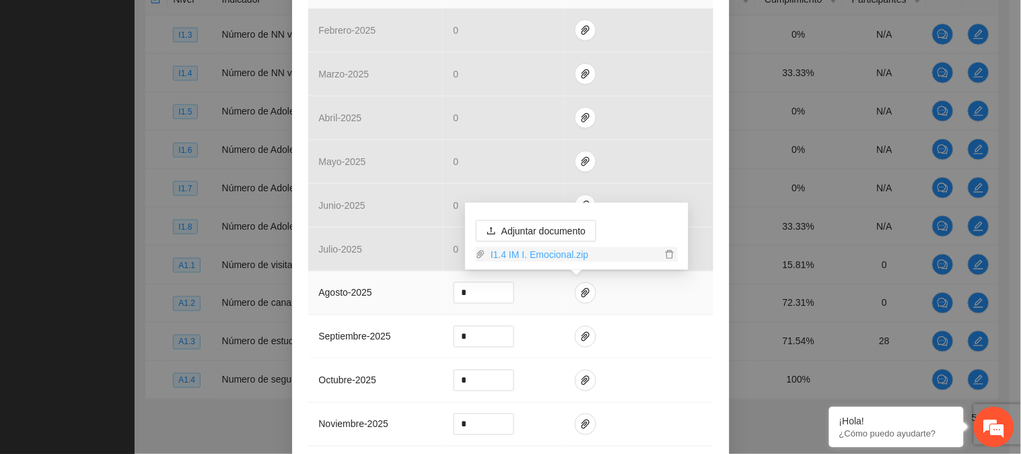
click at [554, 256] on link "I1.4 IM I. Emocional.zip" at bounding box center [573, 254] width 176 height 15
click at [711, 325] on div "Indicador 1.4 Número de NN víctimas de violencia indirecta que aumentan un nive…" at bounding box center [510, 160] width 437 height 933
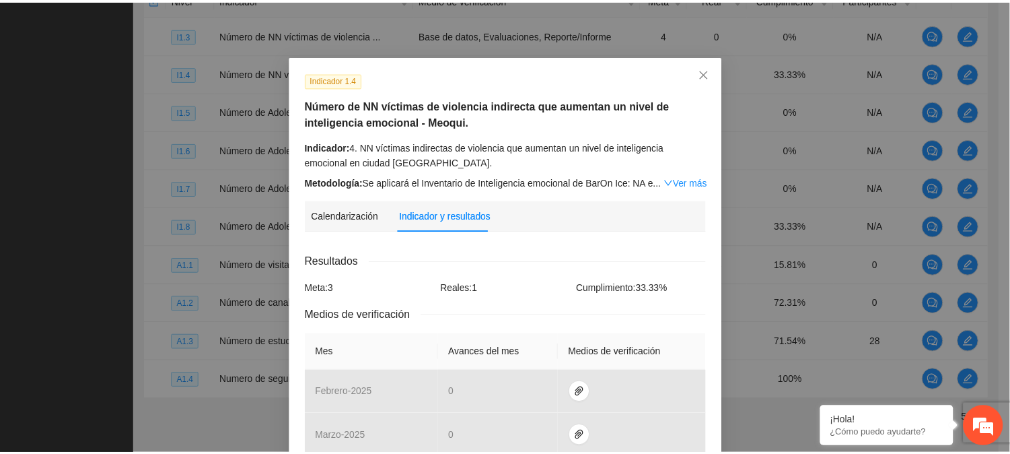
scroll to position [0, 0]
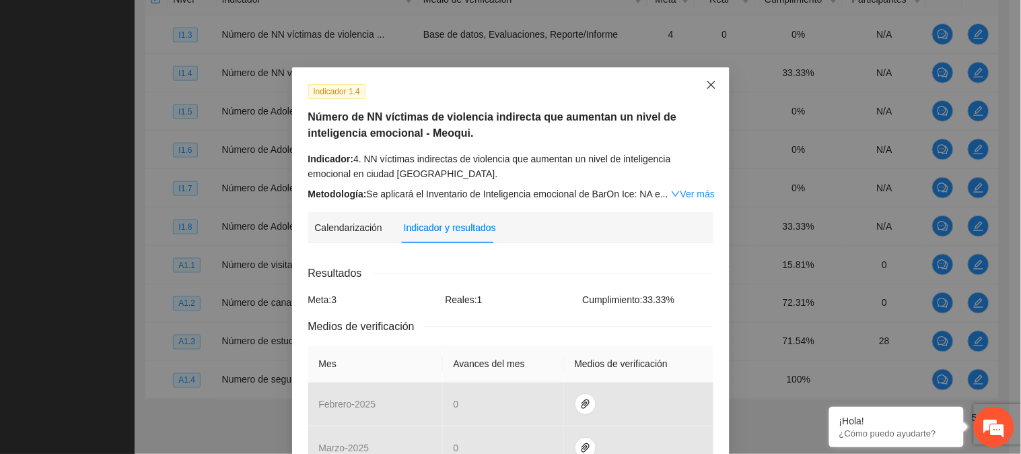
click at [699, 82] on span "Close" at bounding box center [711, 85] width 36 height 36
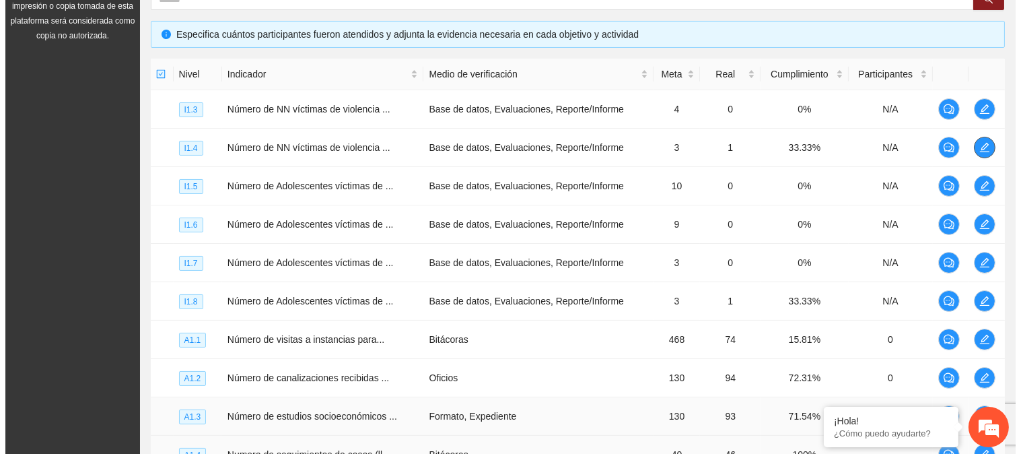
scroll to position [426, 0]
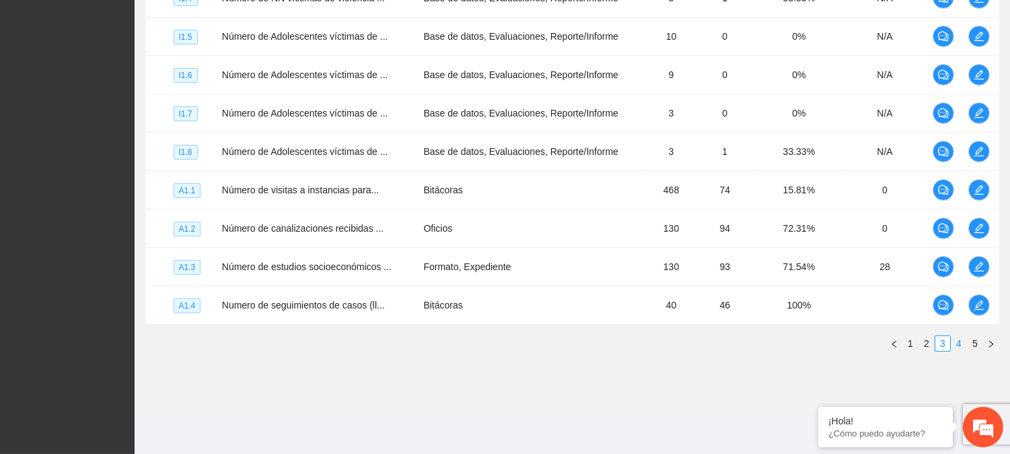
click at [959, 339] on link "4" at bounding box center [959, 343] width 15 height 15
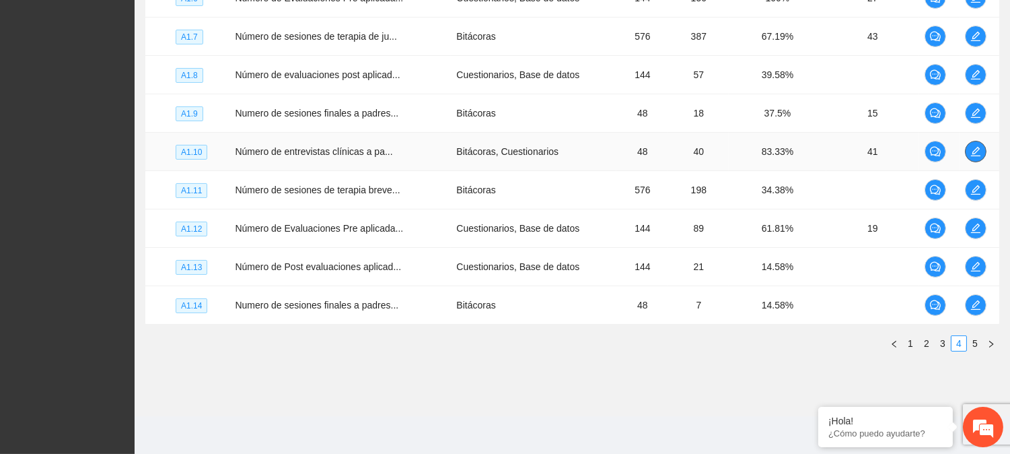
click at [974, 151] on icon "edit" at bounding box center [974, 151] width 9 height 9
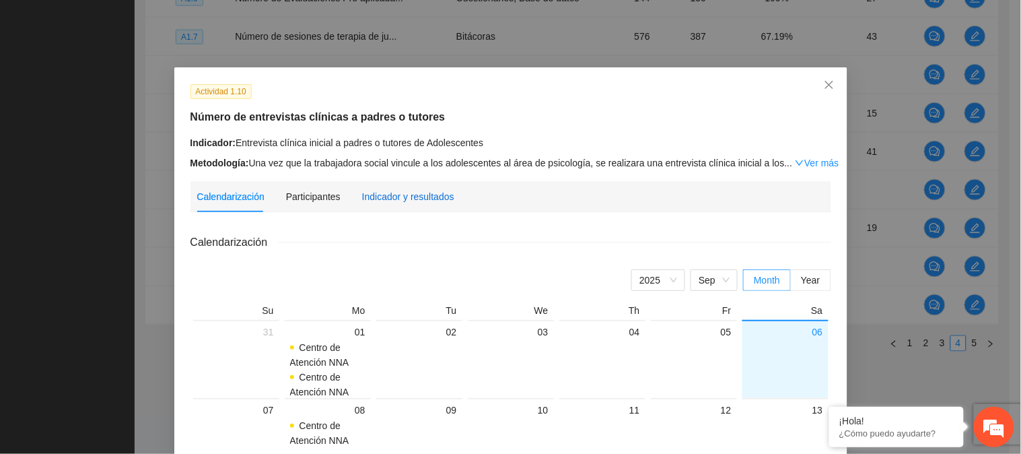
click at [422, 192] on div "Indicador y resultados" at bounding box center [408, 196] width 92 height 15
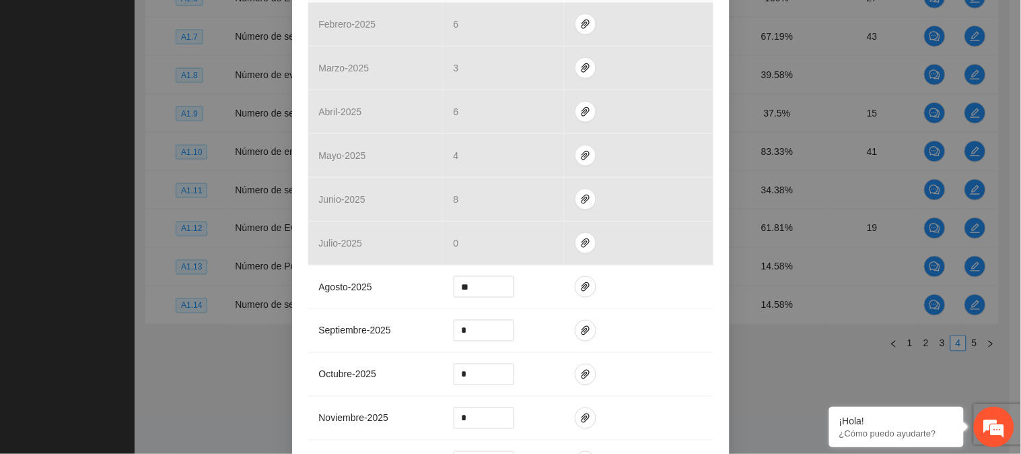
scroll to position [374, 0]
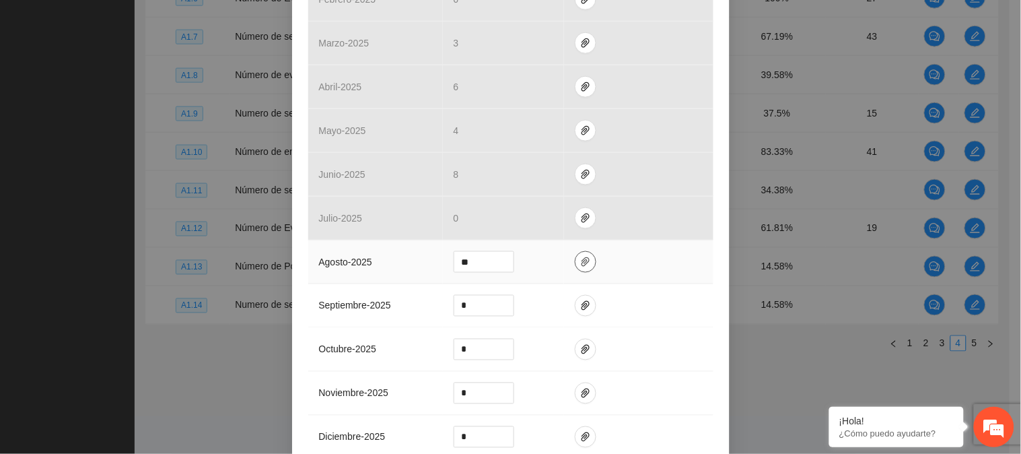
click at [580, 261] on icon "paper-clip" at bounding box center [585, 261] width 11 height 11
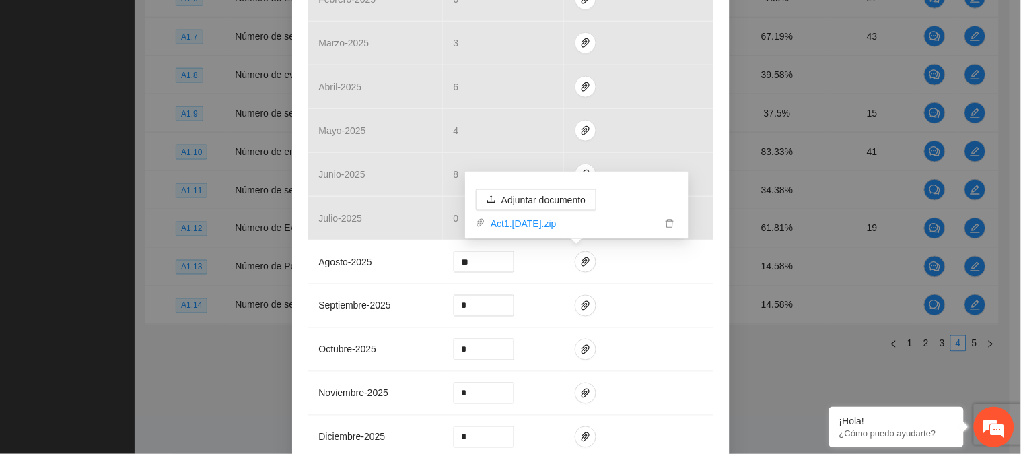
click at [717, 275] on div "Actividad 1.10 Número de entrevistas clínicas a padres o tutores Indicador: Ent…" at bounding box center [510, 138] width 437 height 888
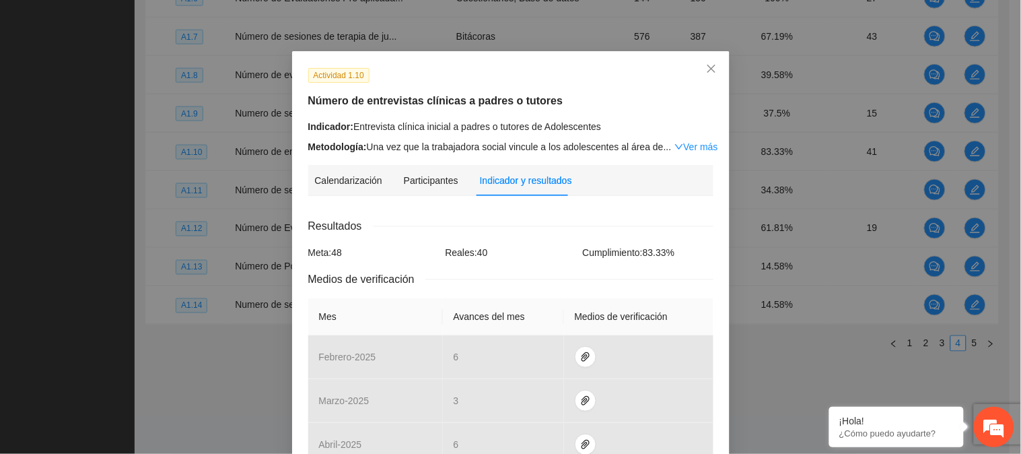
scroll to position [0, 0]
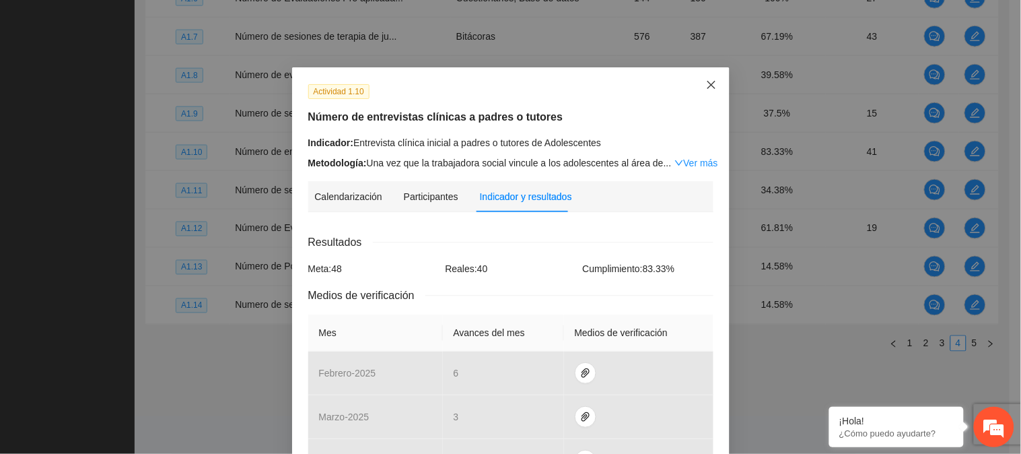
click at [704, 77] on span "Close" at bounding box center [711, 85] width 36 height 36
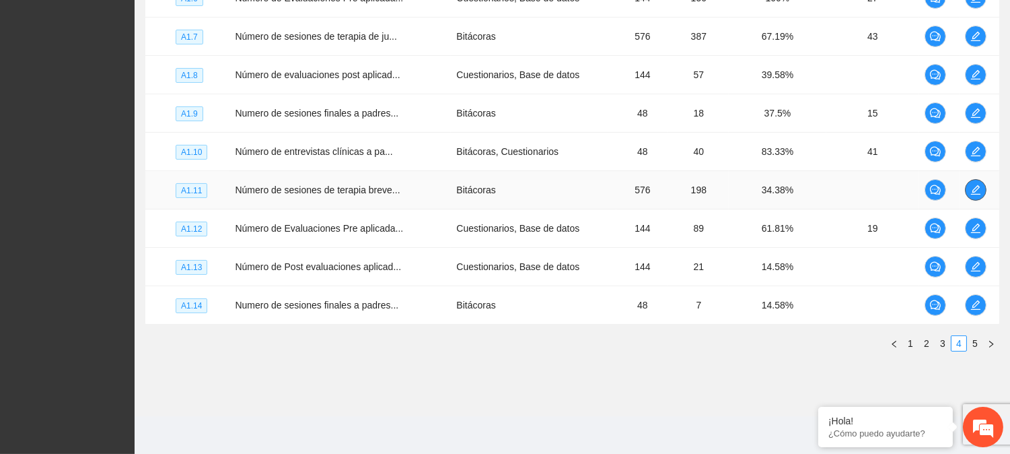
click at [974, 186] on icon "edit" at bounding box center [975, 189] width 11 height 11
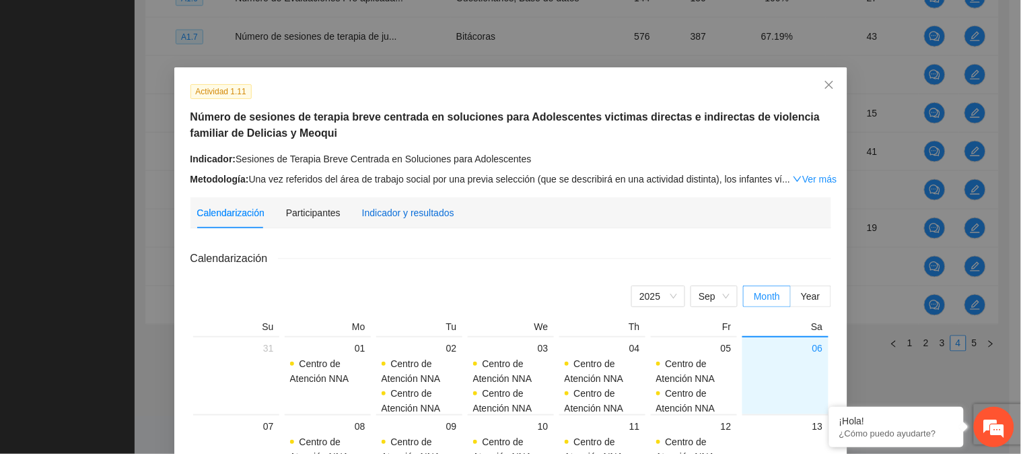
click at [407, 219] on div "Indicador y resultados" at bounding box center [408, 212] width 92 height 15
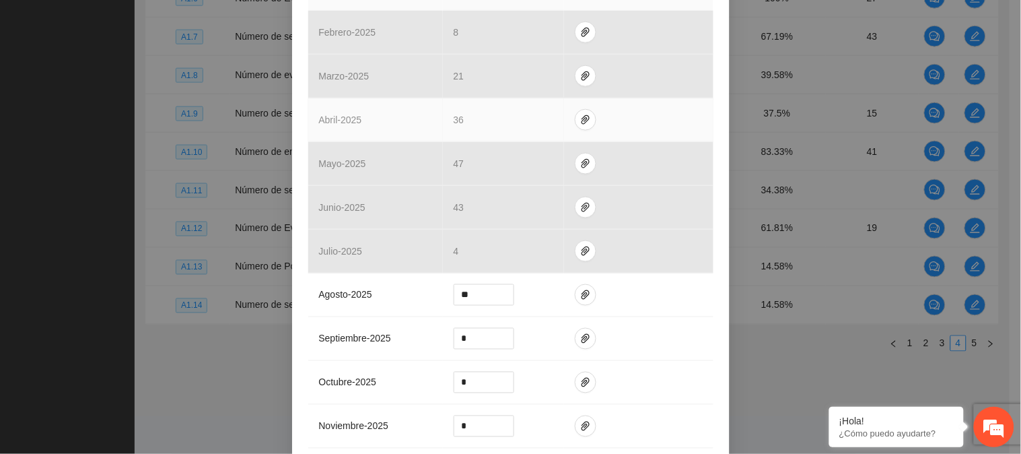
scroll to position [374, 0]
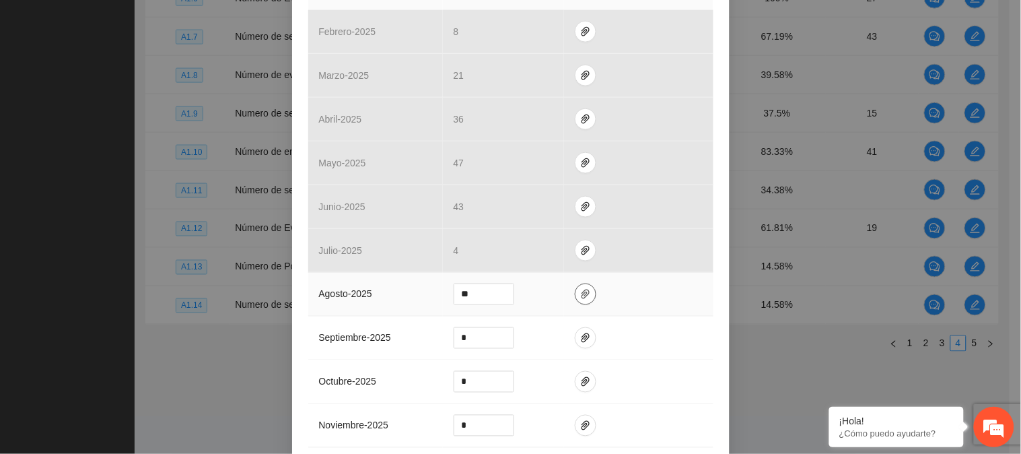
click at [581, 289] on icon "paper-clip" at bounding box center [585, 293] width 8 height 9
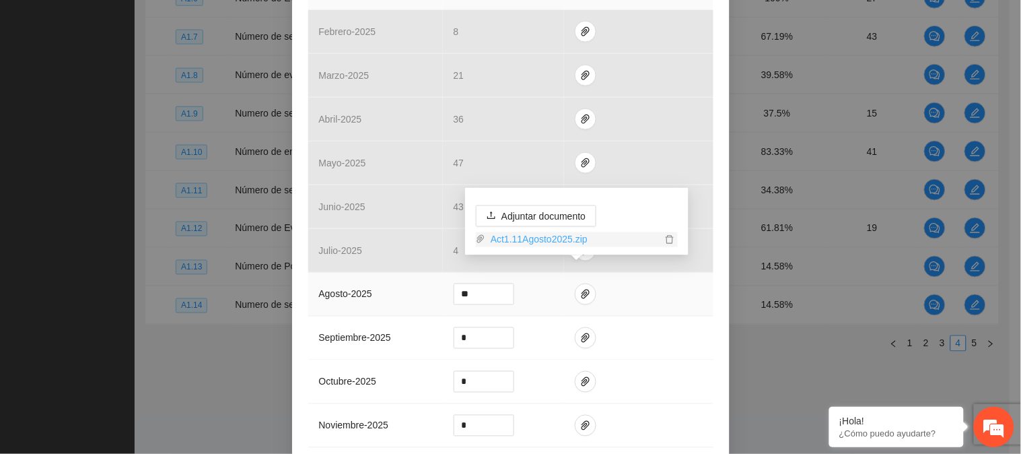
click at [565, 241] on link "Act1.11Agosto2025.zip" at bounding box center [573, 239] width 176 height 15
click at [711, 311] on div "Actividad 1.11 Número de sesiones de [MEDICAL_DATA] para Adolescentes victimas …" at bounding box center [510, 161] width 437 height 935
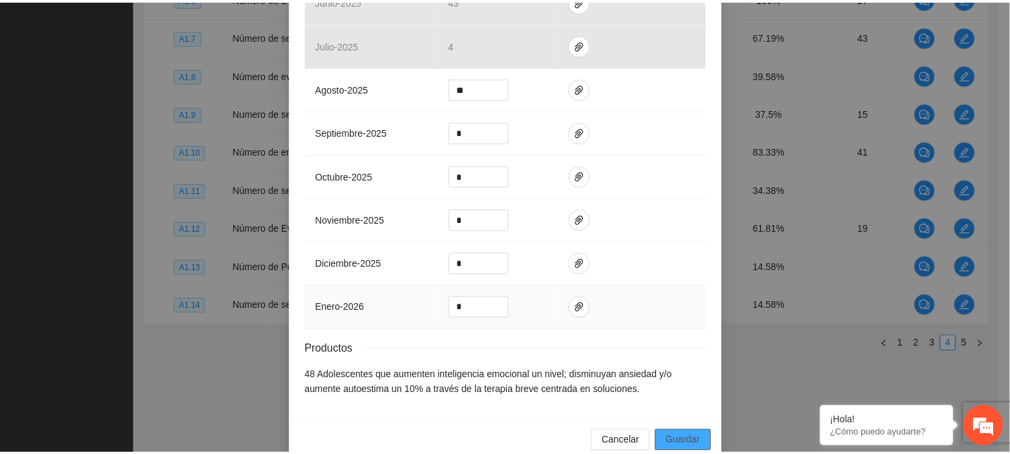
scroll to position [586, 0]
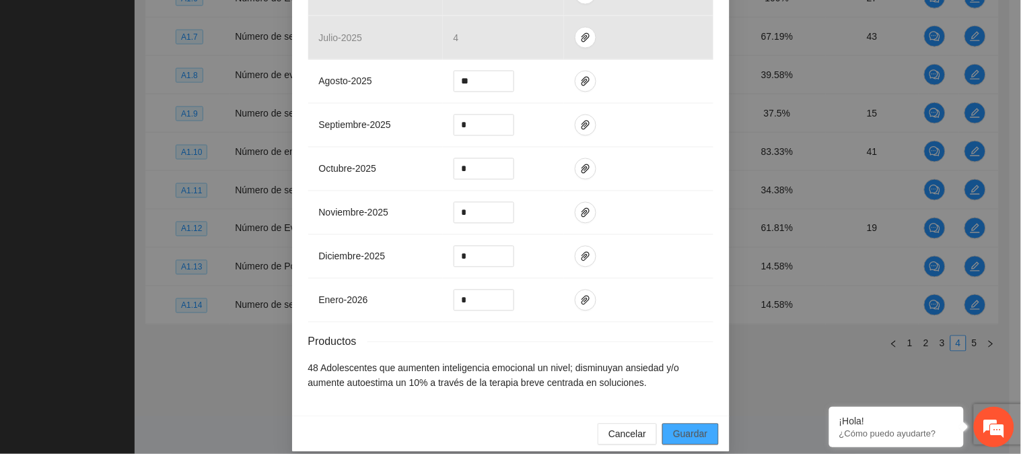
click at [684, 427] on span "Guardar" at bounding box center [690, 434] width 34 height 15
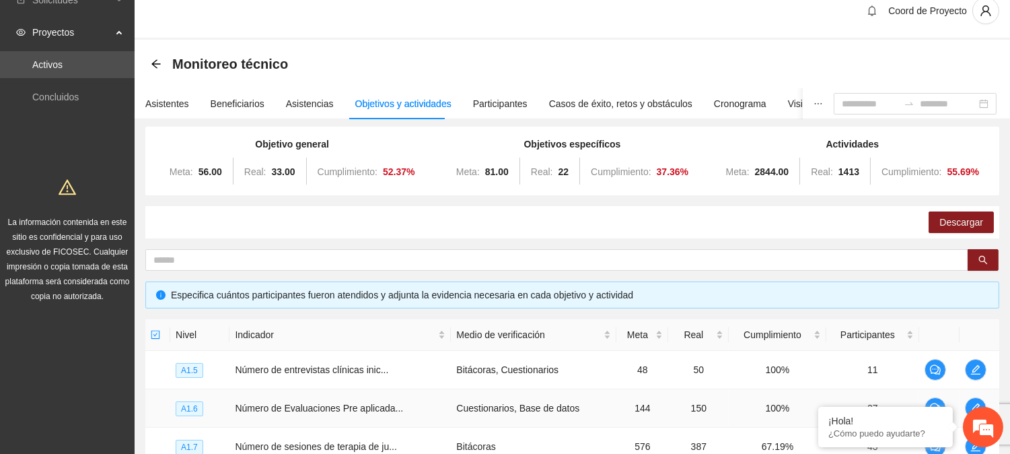
scroll to position [0, 0]
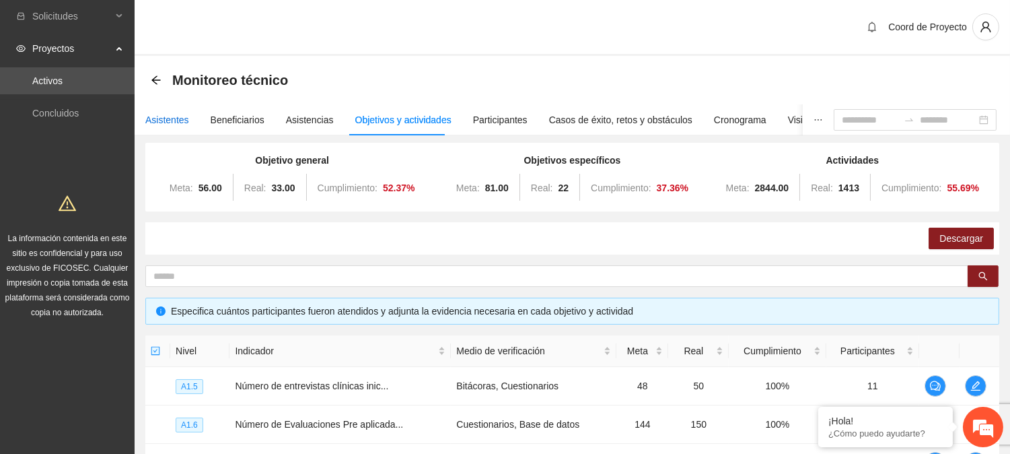
click at [173, 122] on div "Asistentes" at bounding box center [167, 119] width 44 height 15
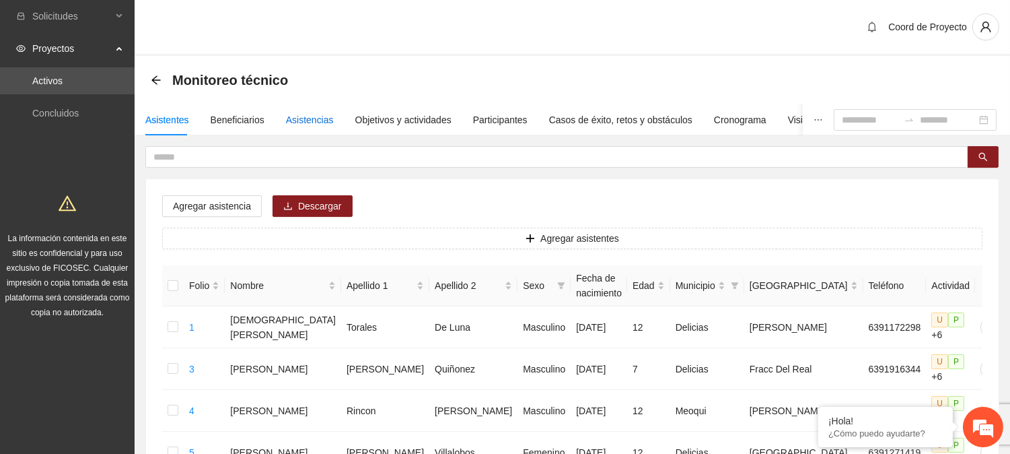
click at [313, 112] on div "Asistencias" at bounding box center [310, 119] width 48 height 15
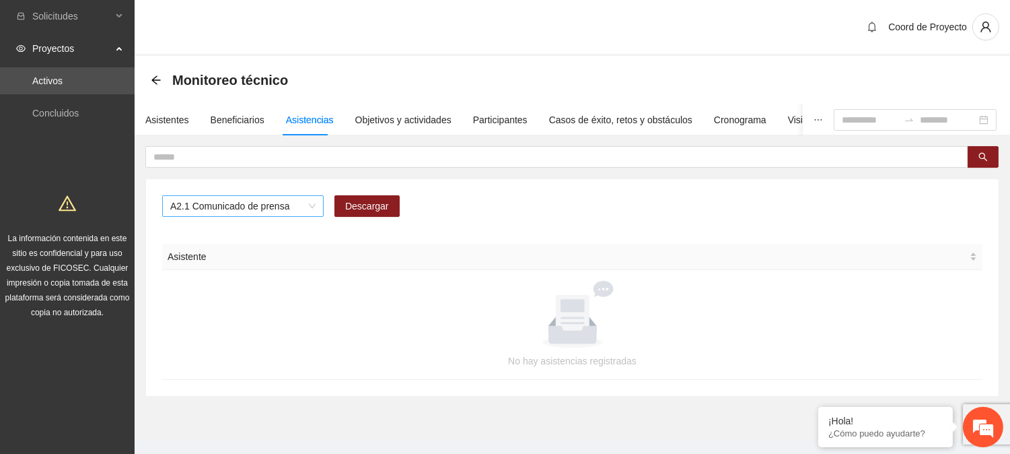
click at [312, 209] on span "A2.1 Comunicado de prensa" at bounding box center [242, 206] width 145 height 20
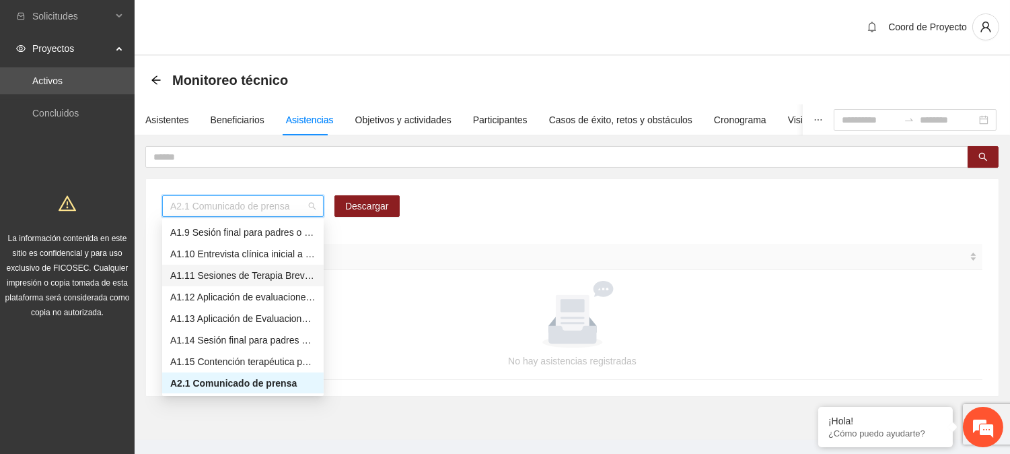
click at [273, 279] on div "A1.11 Sesiones de Terapia Breve Centrada en Soluciones para Adolescentes" at bounding box center [242, 275] width 145 height 15
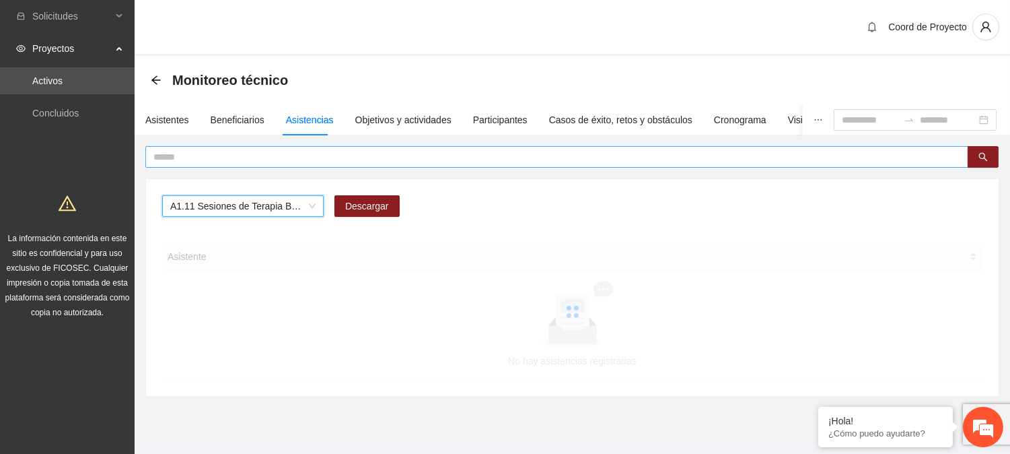
click at [243, 153] on input "text" at bounding box center [551, 156] width 796 height 15
type input "******"
click at [190, 155] on input "******" at bounding box center [551, 156] width 796 height 15
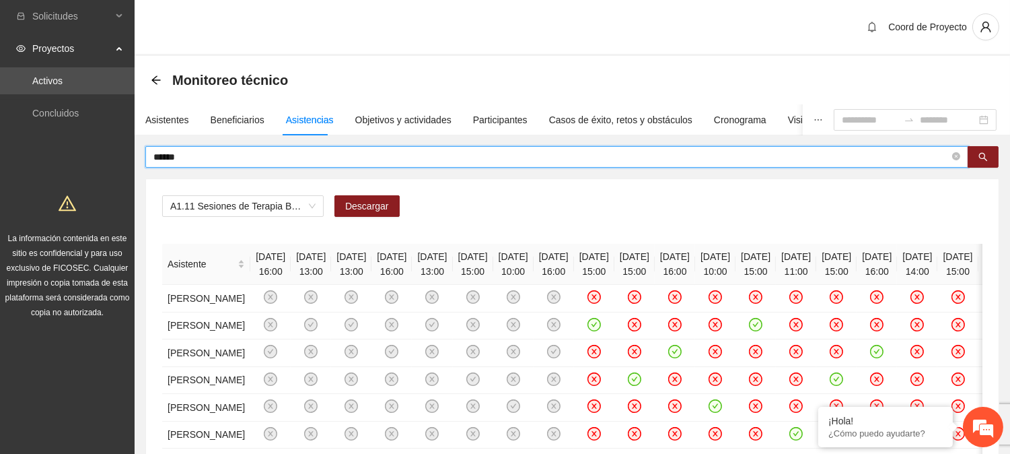
scroll to position [75, 0]
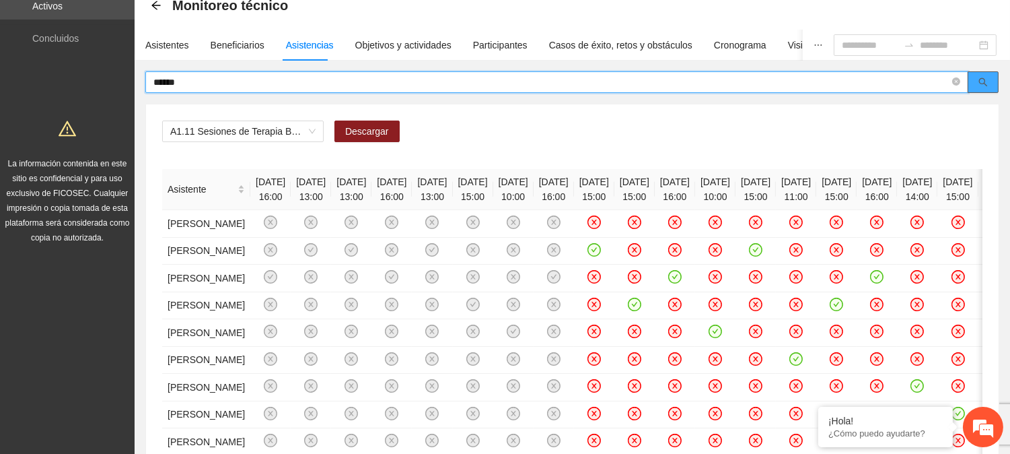
click at [979, 81] on icon "search" at bounding box center [983, 82] width 9 height 9
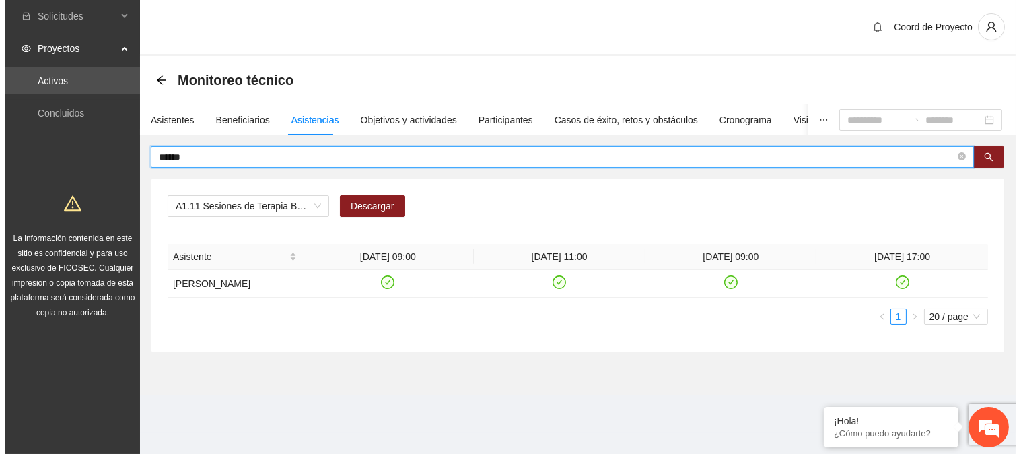
scroll to position [0, 0]
